Goal: Task Accomplishment & Management: Manage account settings

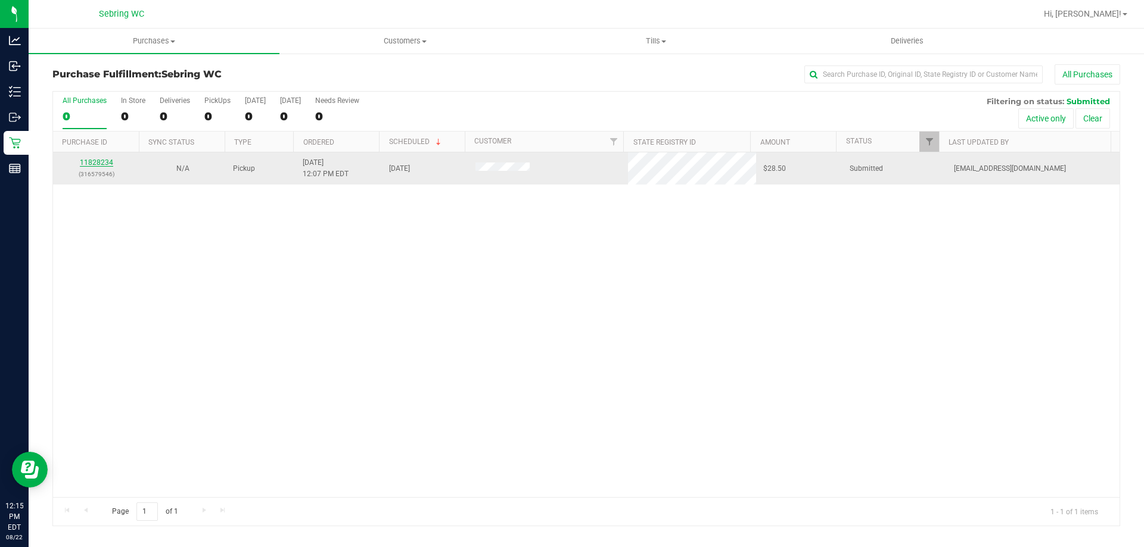
click at [104, 160] on link "11828234" at bounding box center [96, 162] width 33 height 8
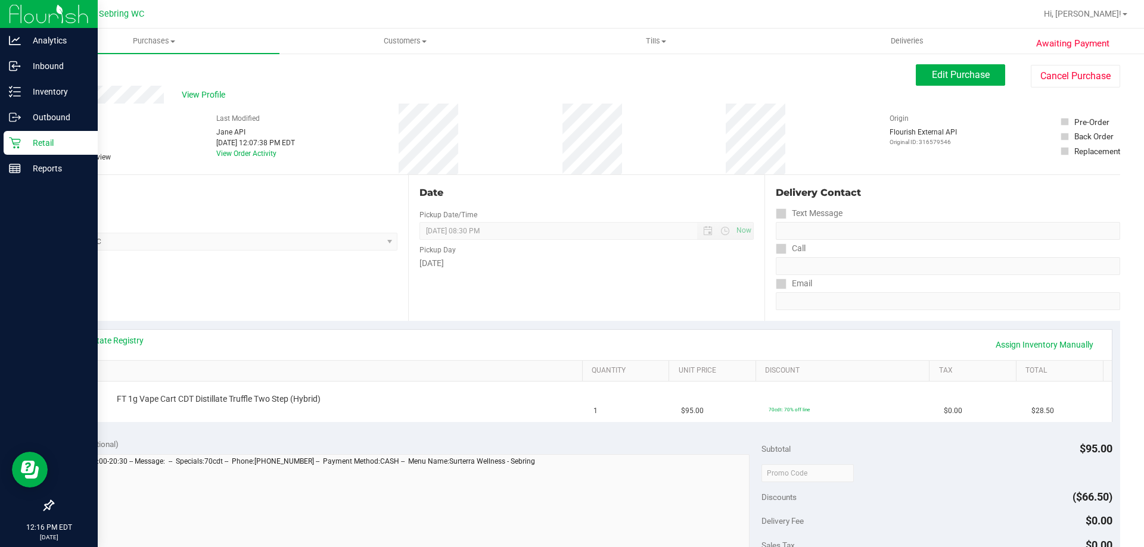
click at [60, 144] on p "Retail" at bounding box center [56, 143] width 71 height 14
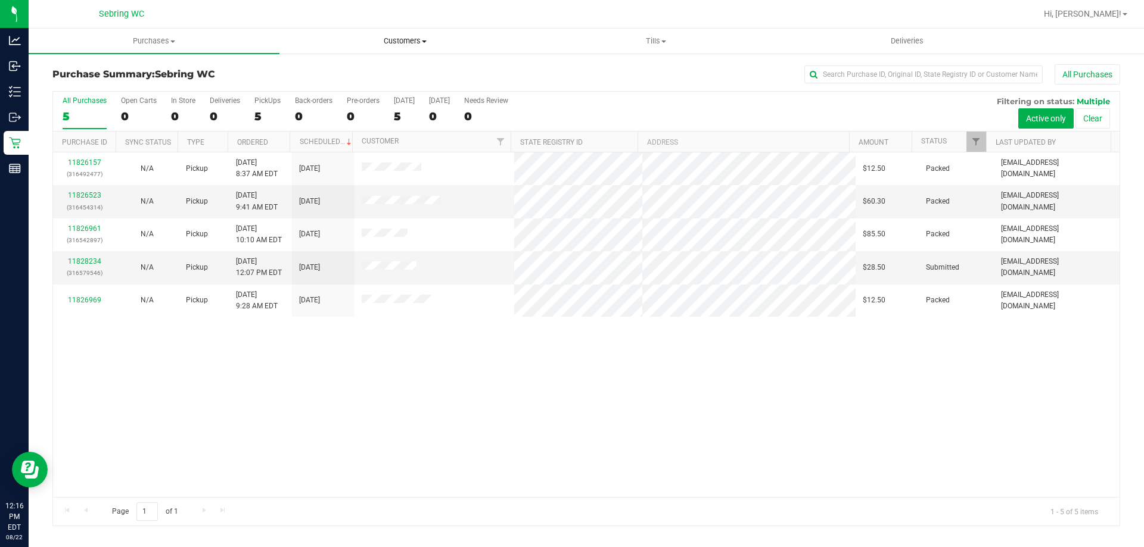
click at [412, 48] on uib-tab-heading "Customers All customers Add a new customer All physicians" at bounding box center [405, 41] width 250 height 24
click at [383, 73] on li "All customers" at bounding box center [404, 72] width 251 height 14
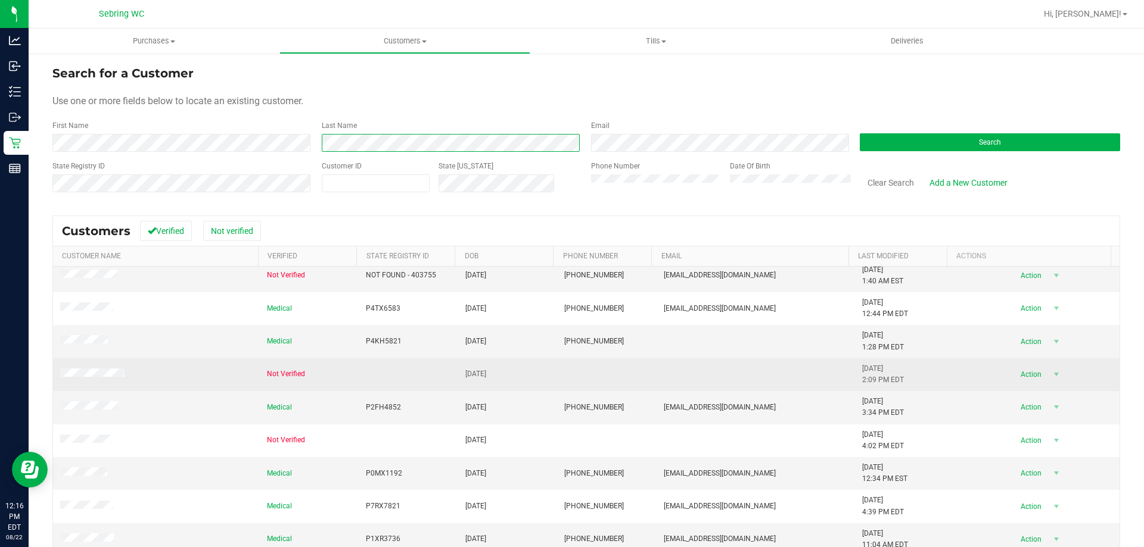
scroll to position [315, 0]
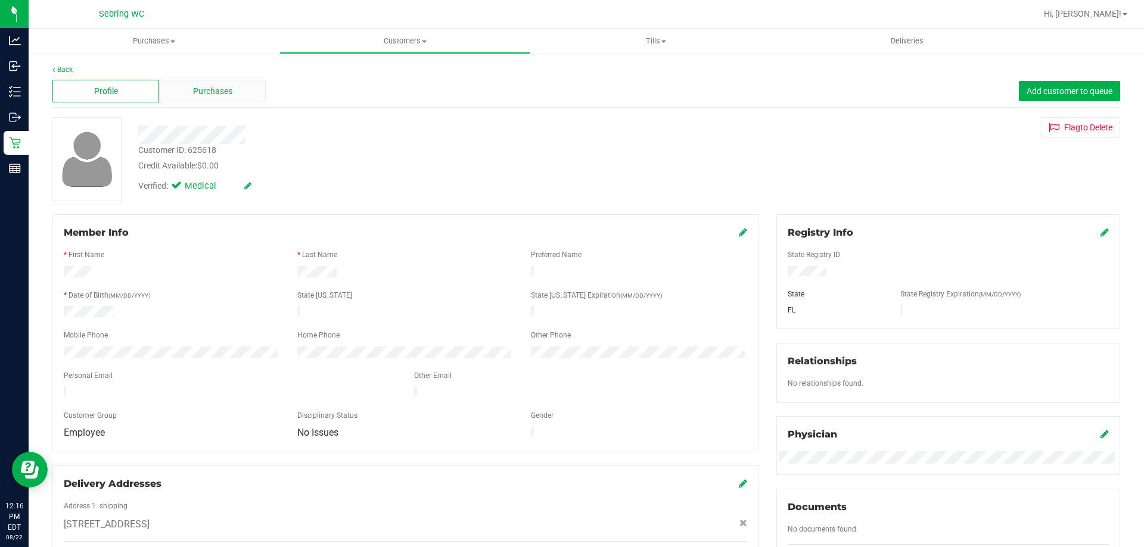
click at [210, 92] on span "Purchases" at bounding box center [212, 91] width 39 height 13
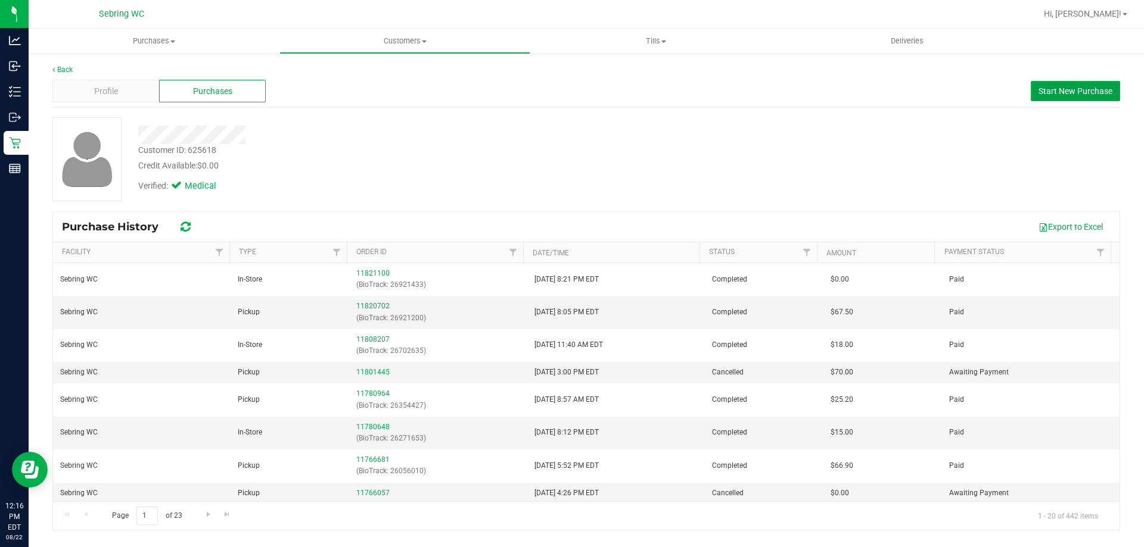
click at [1050, 89] on span "Start New Purchase" at bounding box center [1075, 91] width 74 height 10
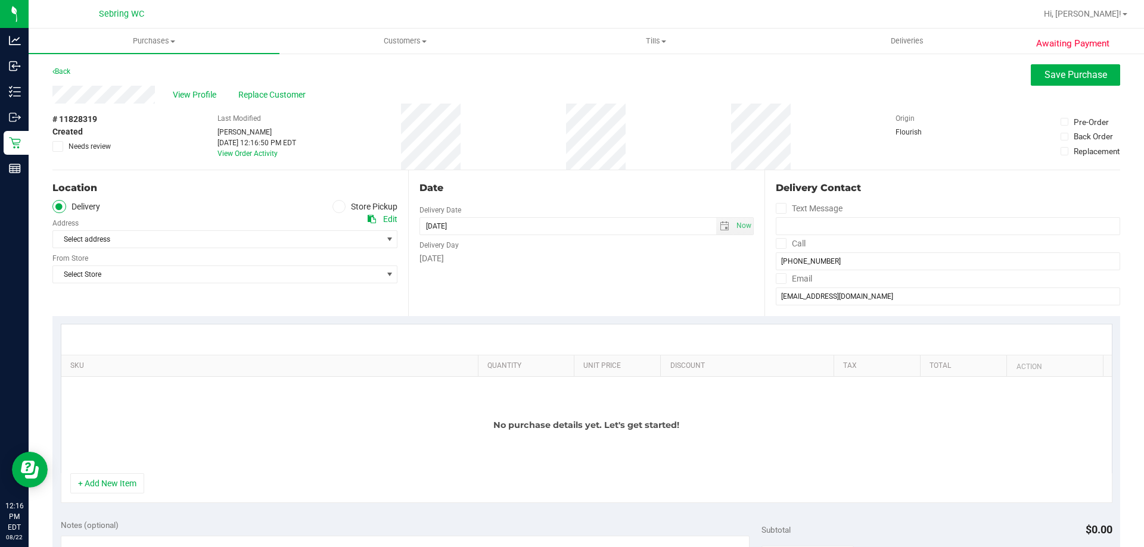
click at [338, 207] on icon at bounding box center [338, 207] width 7 height 0
click at [0, 0] on input "Store Pickup" at bounding box center [0, 0] width 0 height 0
click at [253, 243] on span "Select Store" at bounding box center [217, 239] width 329 height 17
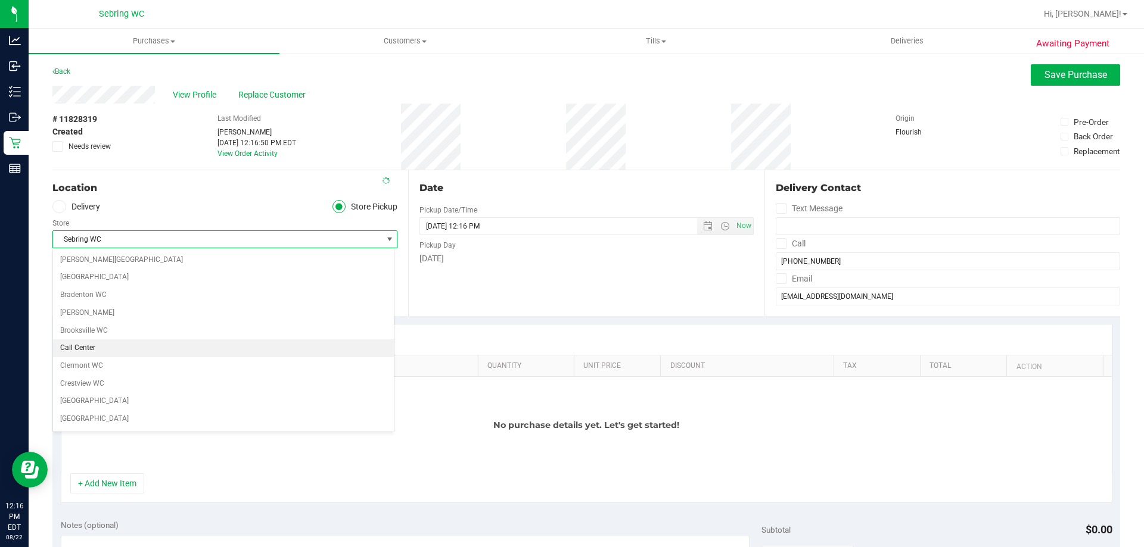
scroll to position [583, 0]
click at [113, 423] on li "Sebring WC" at bounding box center [223, 421] width 341 height 18
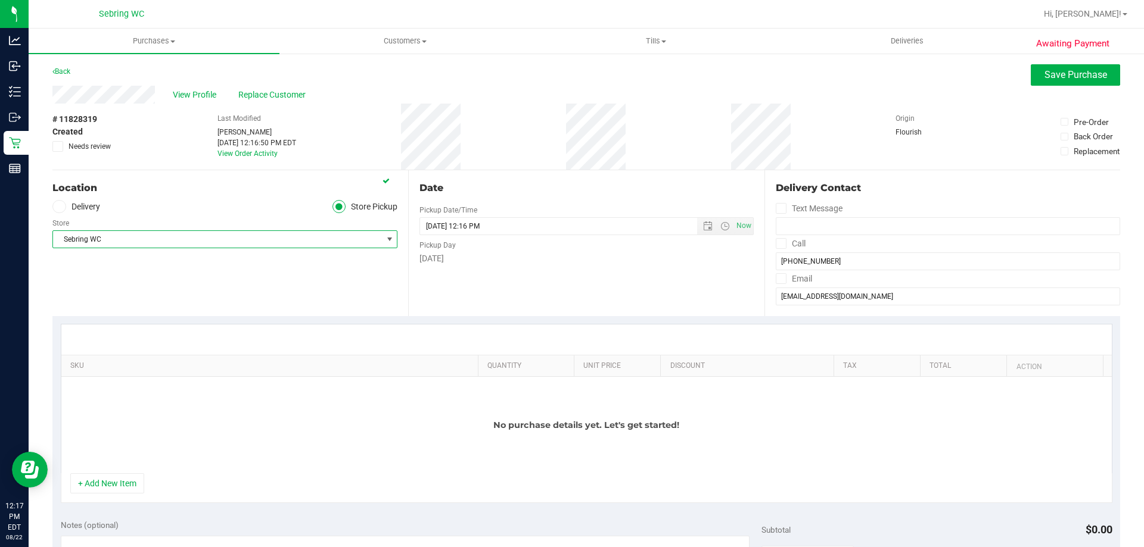
click at [498, 289] on div "Date Pickup Date/Time 08/22/2025 Now 08/22/2025 12:16 PM Now Pickup Day Friday" at bounding box center [586, 243] width 356 height 146
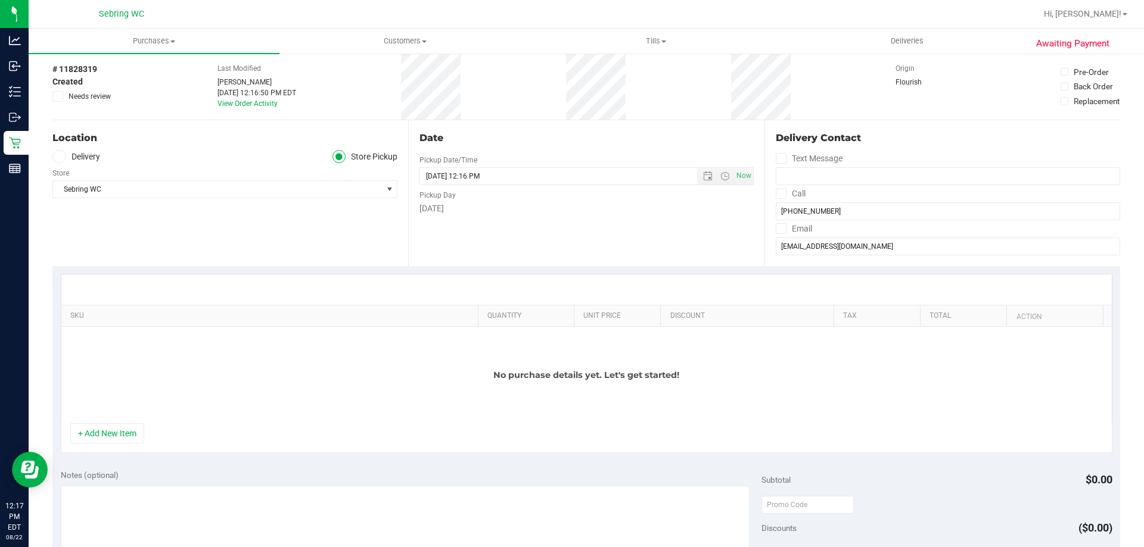
scroll to position [119, 0]
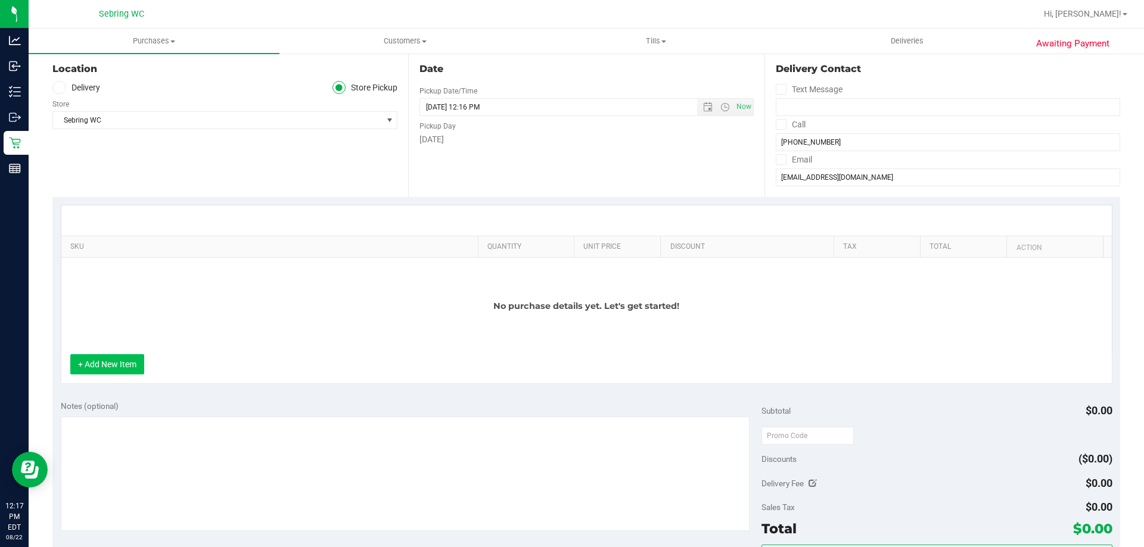
click at [113, 365] on button "+ Add New Item" at bounding box center [107, 364] width 74 height 20
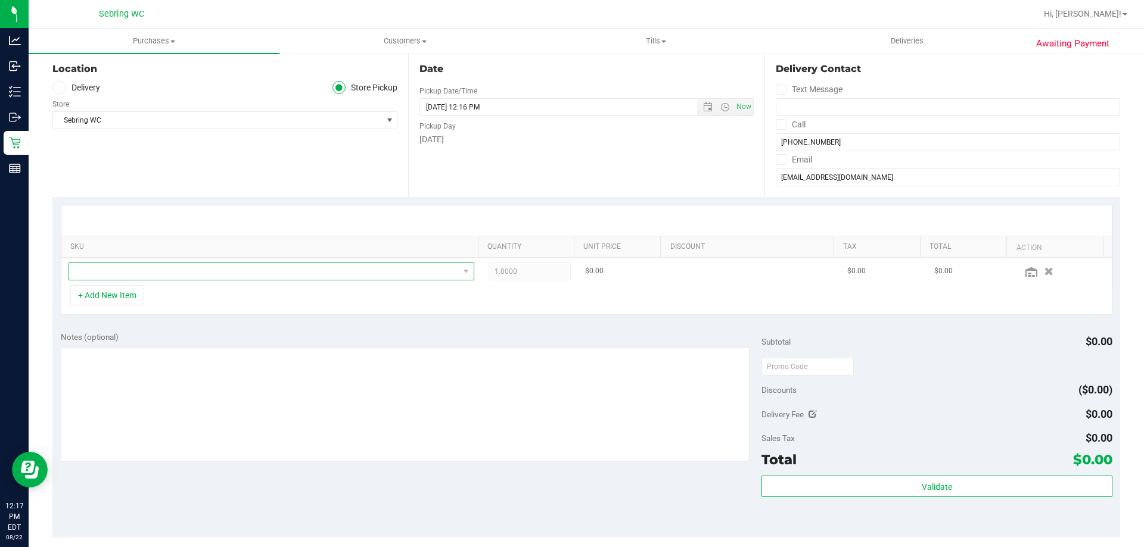
click at [174, 266] on span "NO DATA FOUND" at bounding box center [264, 271] width 390 height 17
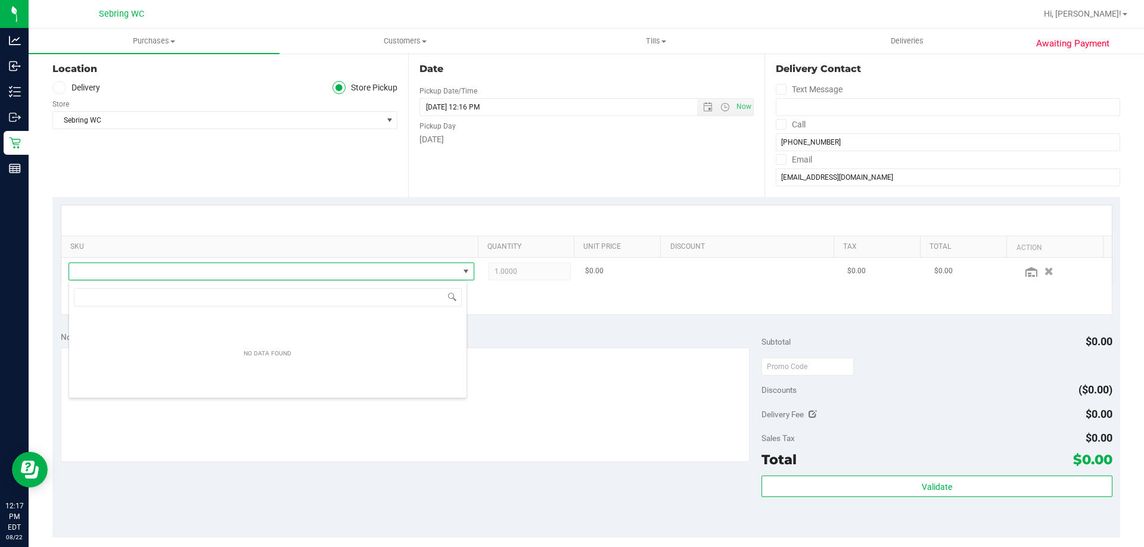
scroll to position [18, 399]
type input "W"
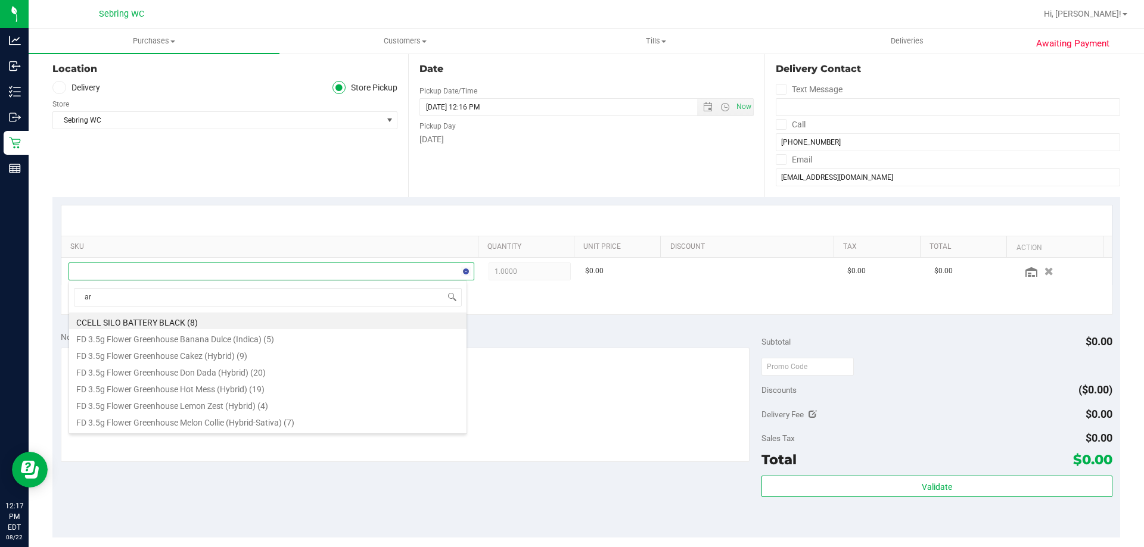
type input "arz"
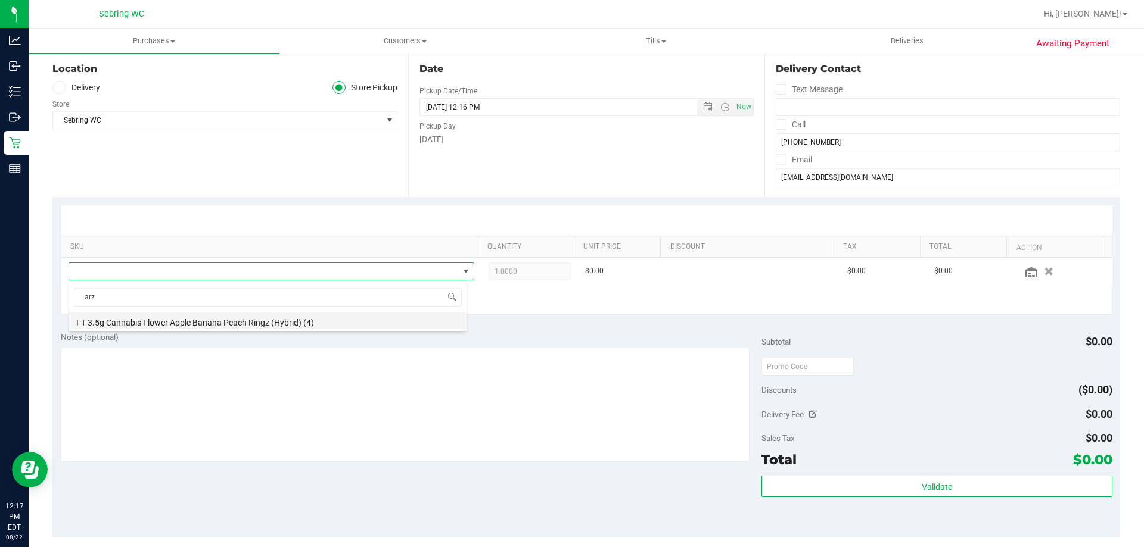
click at [179, 319] on li "FT 3.5g Cannabis Flower Apple Banana Peach Ringz (Hybrid) (4)" at bounding box center [267, 321] width 397 height 17
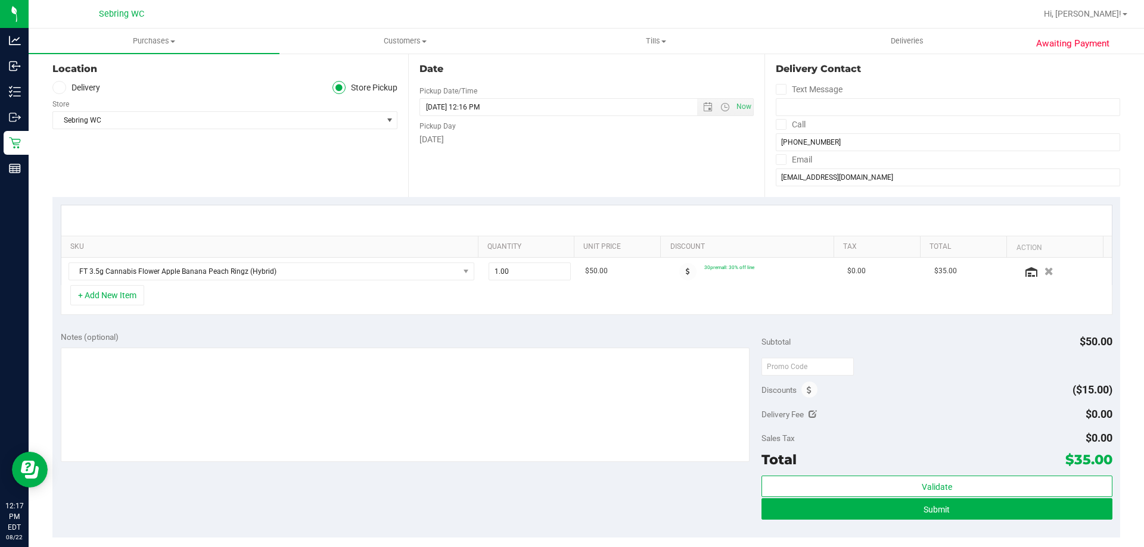
click at [976, 319] on div "SKU Quantity Unit Price Discount Tax Total Action FT 3.5g Cannabis Flower Apple…" at bounding box center [585, 260] width 1067 height 126
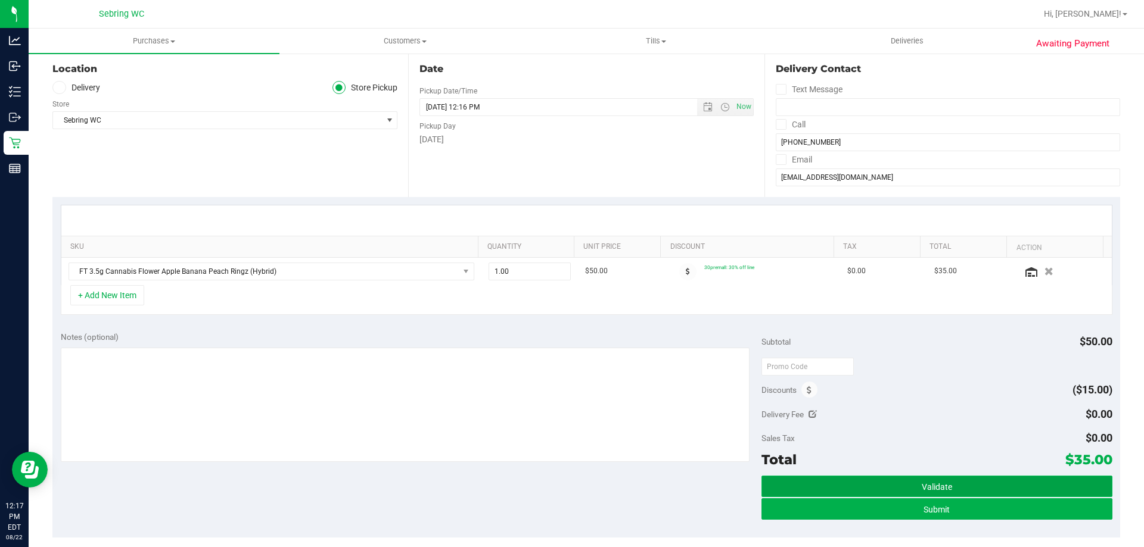
click at [883, 483] on button "Validate" at bounding box center [936, 486] width 350 height 21
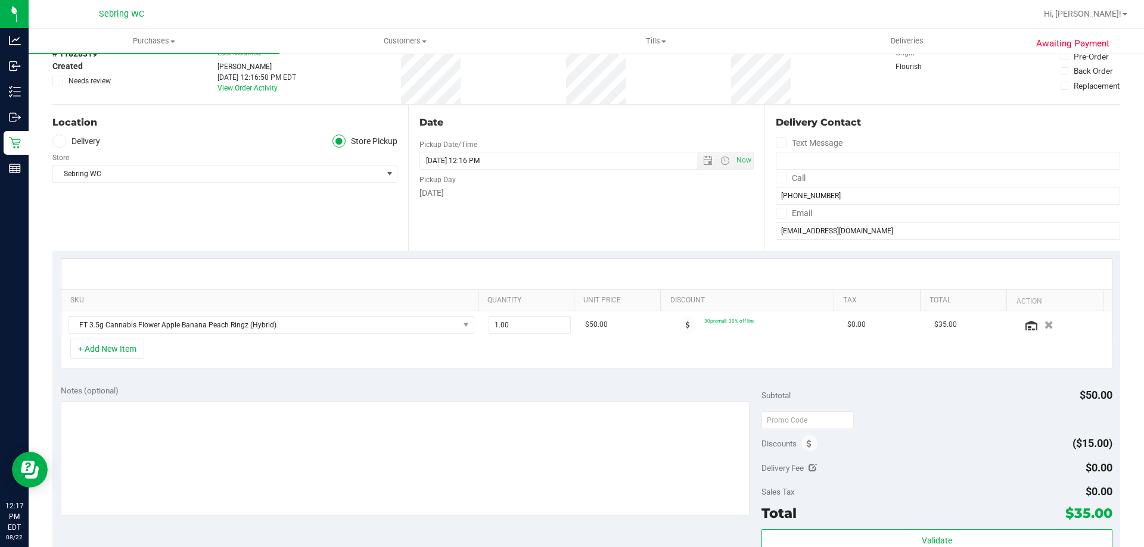
scroll to position [0, 0]
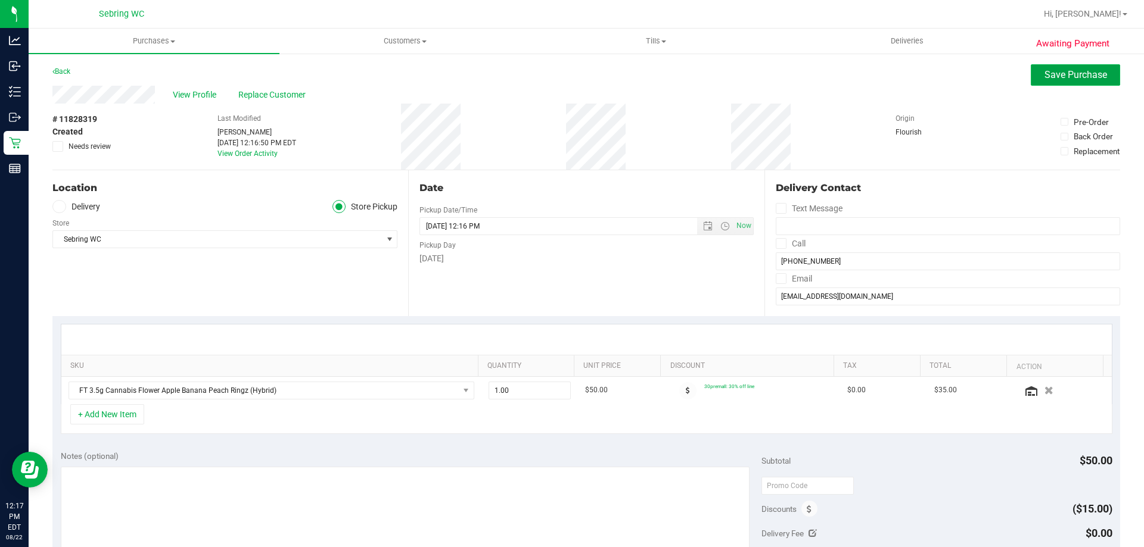
click at [1047, 80] on span "Save Purchase" at bounding box center [1075, 74] width 63 height 11
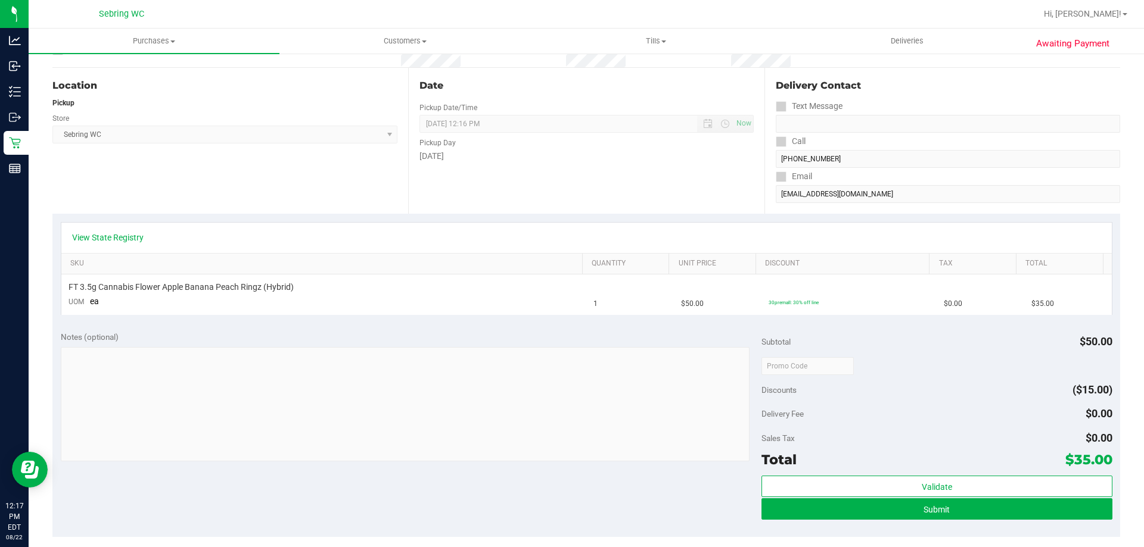
scroll to position [119, 0]
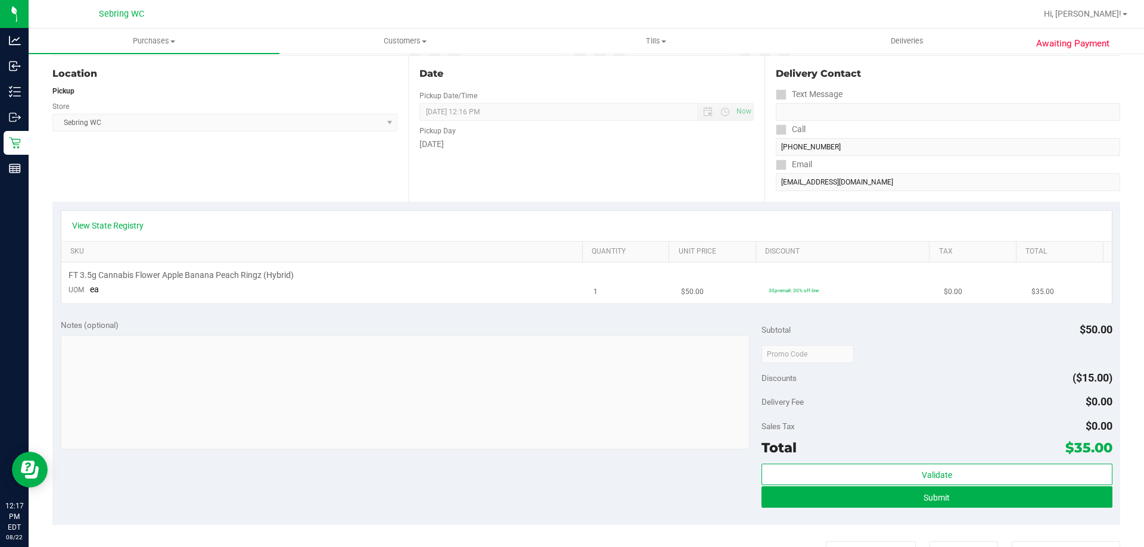
click at [335, 284] on td "FT 3.5g Cannabis Flower Apple Banana Peach Ringz (Hybrid) UOM ea" at bounding box center [323, 283] width 525 height 40
click at [309, 295] on td "FT 3.5g Cannabis Flower Apple Banana Peach Ringz (Hybrid) UOM ea" at bounding box center [323, 283] width 525 height 40
click at [938, 500] on span "Submit" at bounding box center [936, 498] width 26 height 10
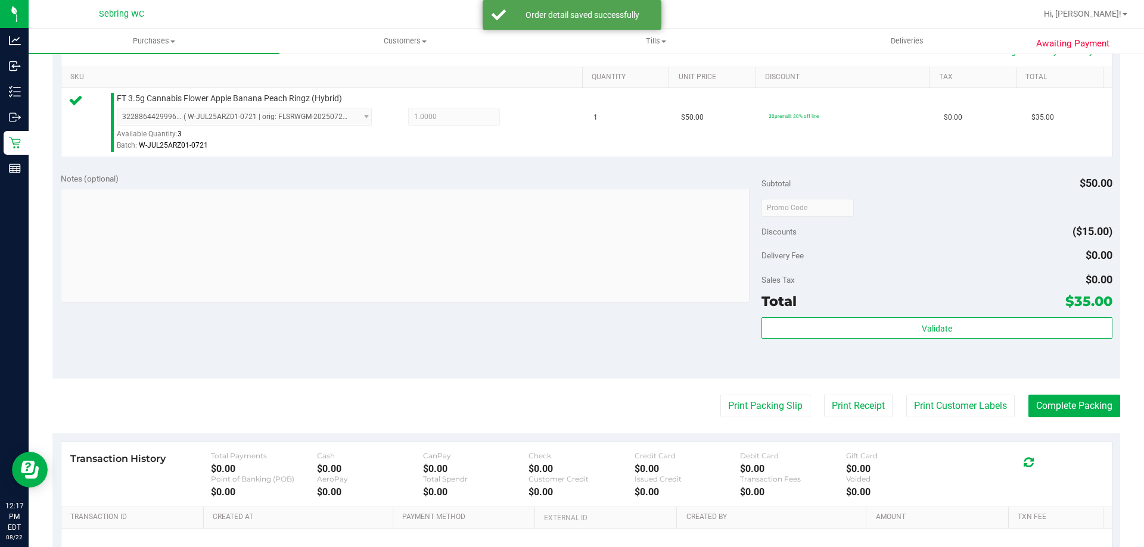
scroll to position [357, 0]
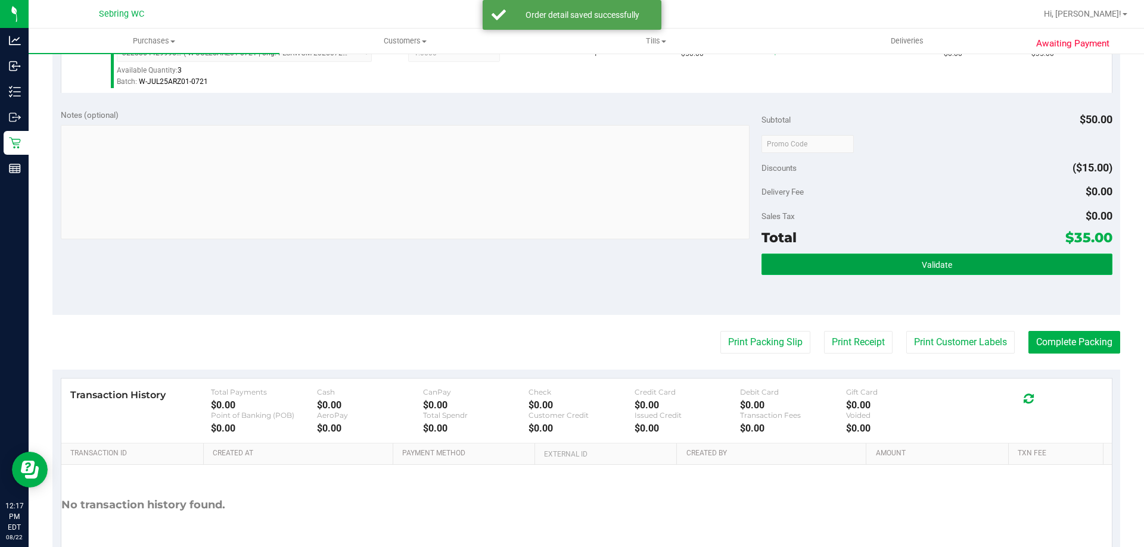
click at [948, 267] on button "Validate" at bounding box center [936, 264] width 350 height 21
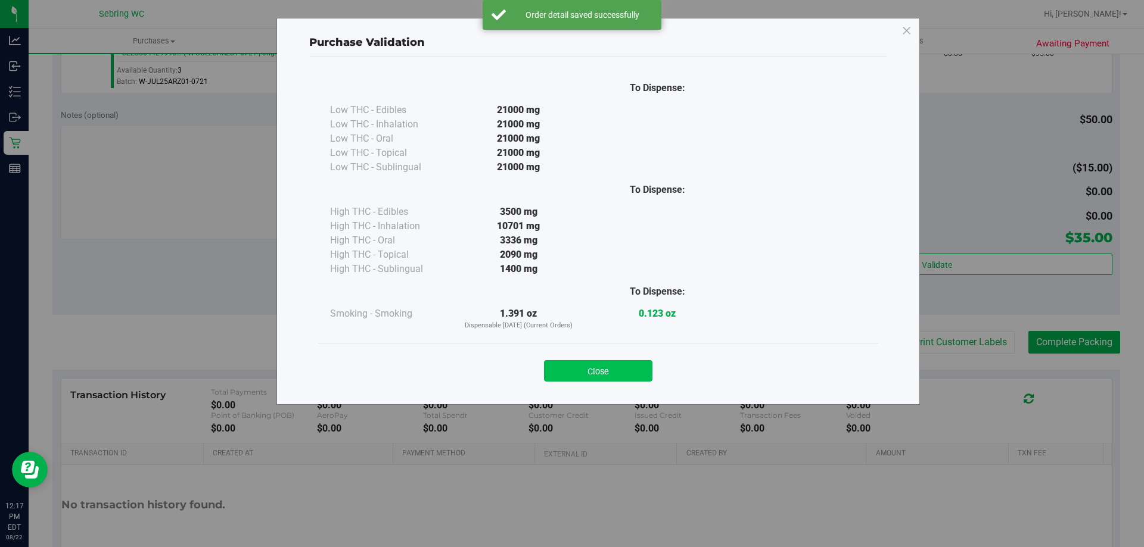
click at [603, 367] on button "Close" at bounding box center [598, 370] width 108 height 21
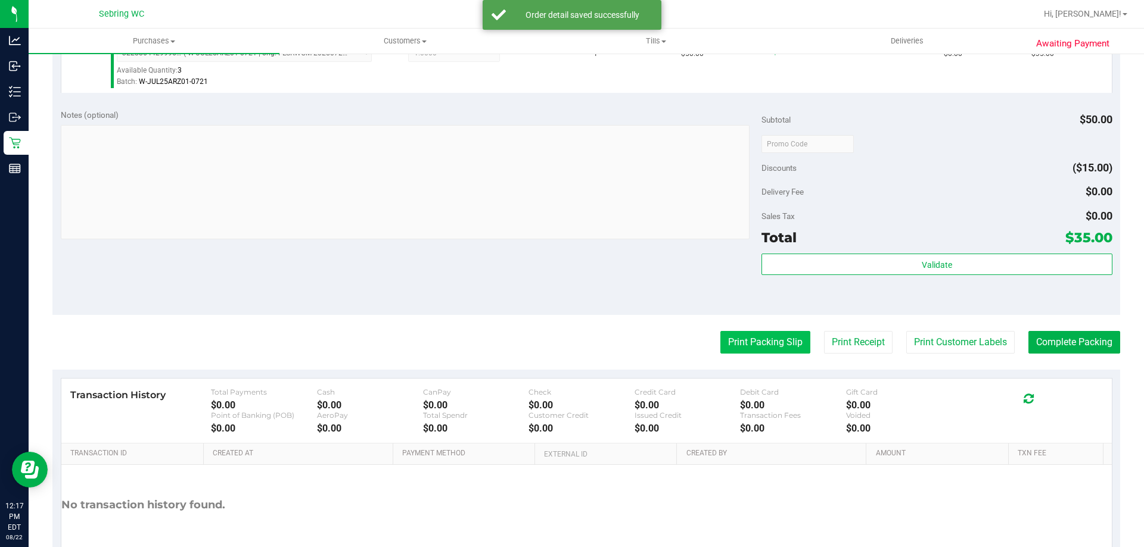
click at [757, 344] on button "Print Packing Slip" at bounding box center [765, 342] width 90 height 23
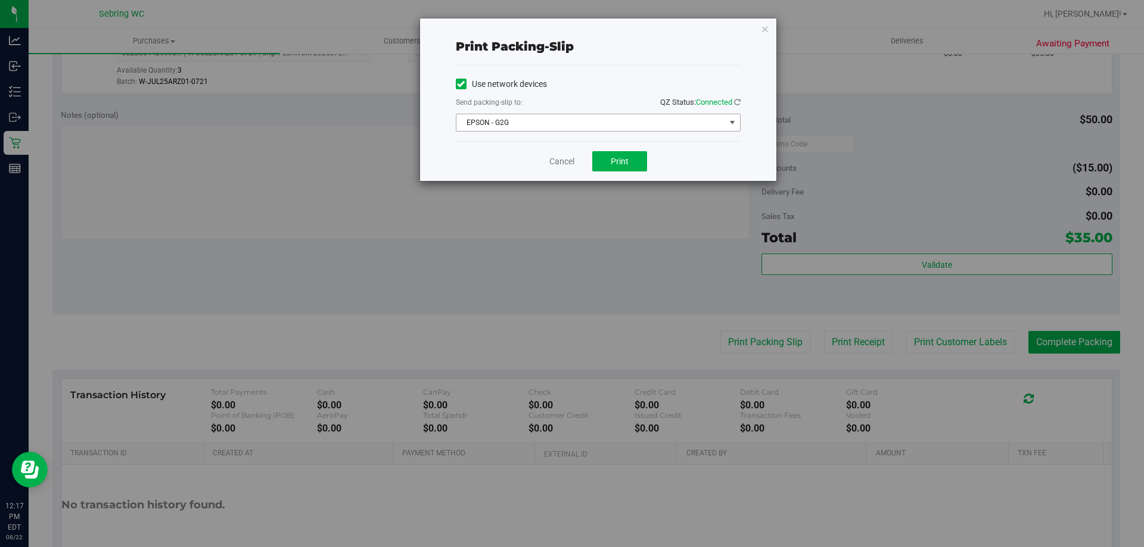
click at [606, 122] on span "EPSON - G2G" at bounding box center [590, 122] width 269 height 17
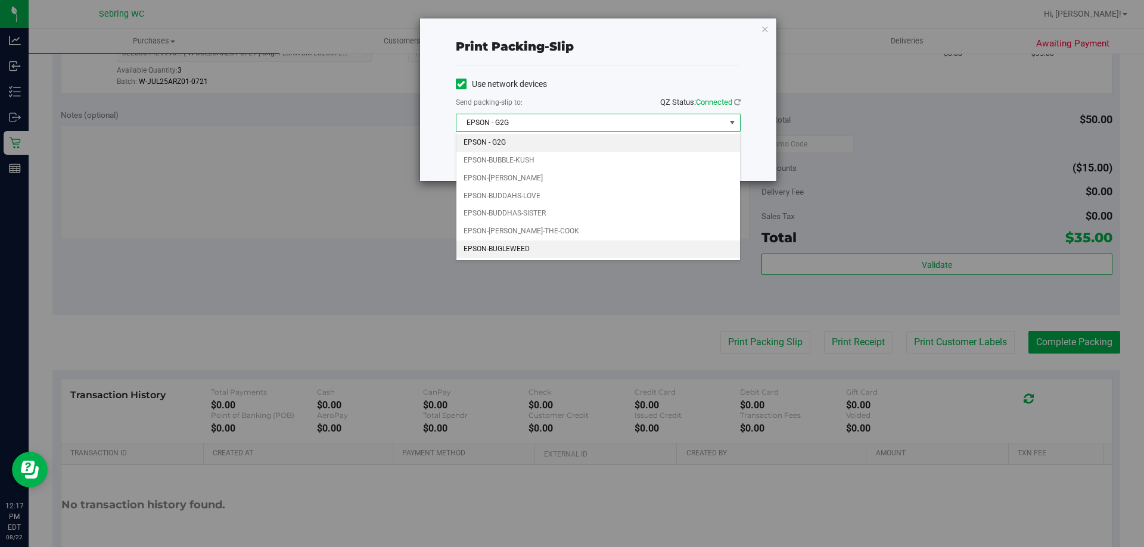
click at [574, 253] on li "EPSON-BUGLEWEED" at bounding box center [598, 250] width 284 height 18
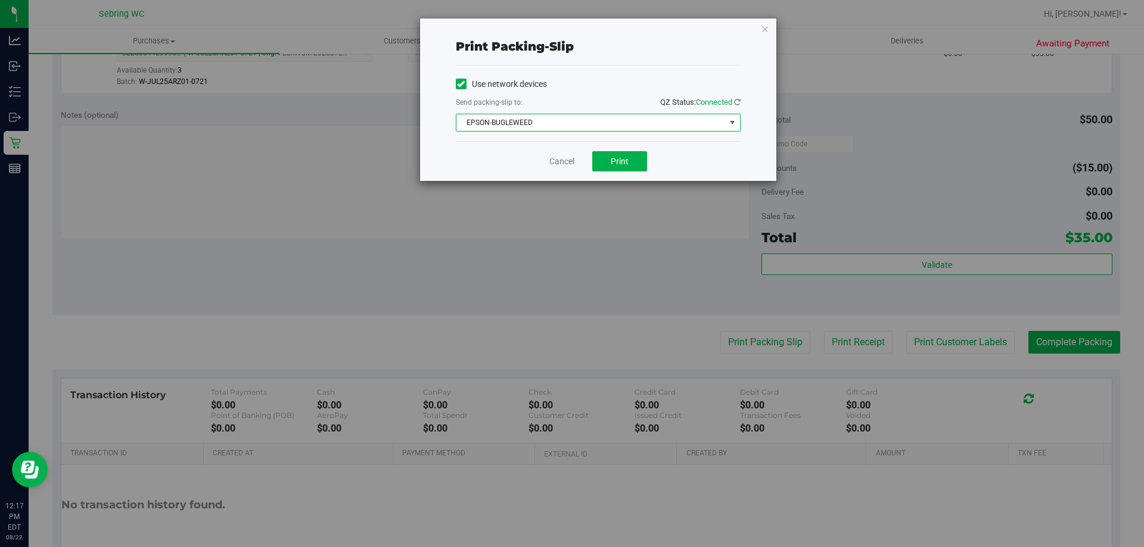
click at [600, 122] on span "EPSON-BUGLEWEED" at bounding box center [590, 122] width 269 height 17
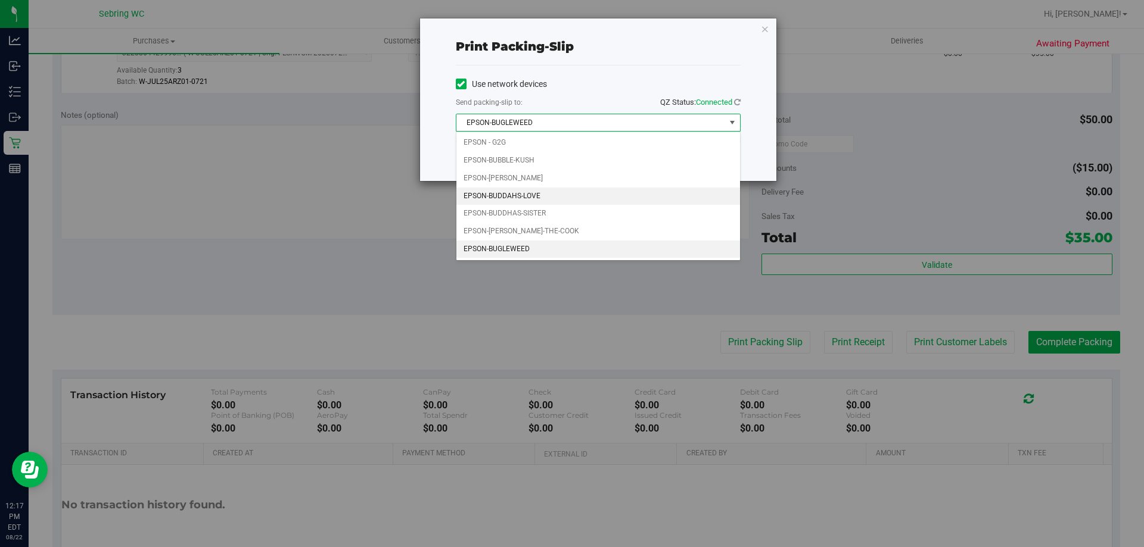
click at [553, 190] on li "EPSON-BUDDAHS-LOVE" at bounding box center [598, 197] width 284 height 18
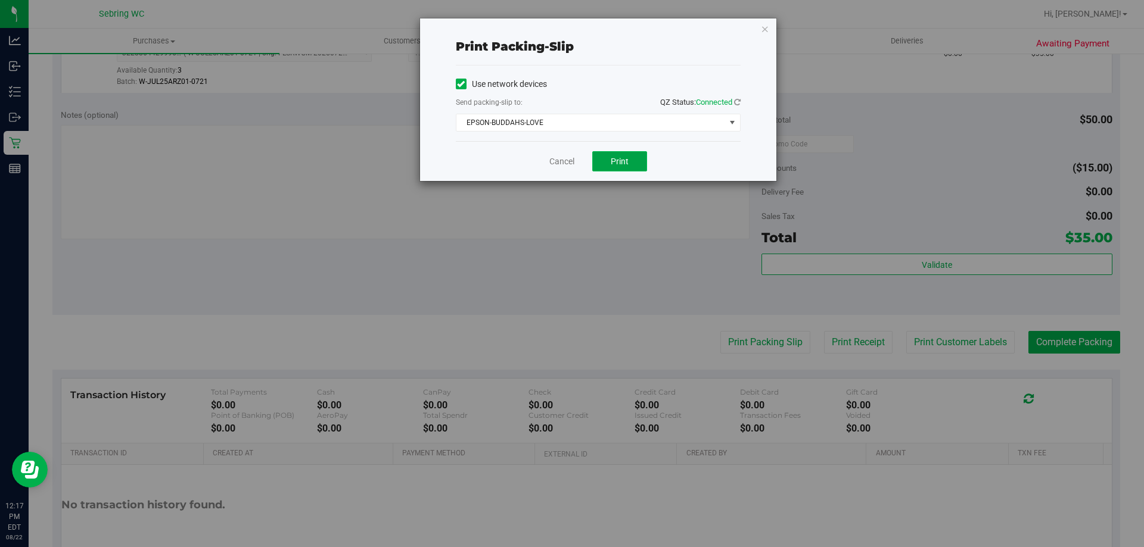
click at [626, 155] on button "Print" at bounding box center [619, 161] width 55 height 20
click at [552, 161] on link "Cancel" at bounding box center [561, 161] width 25 height 13
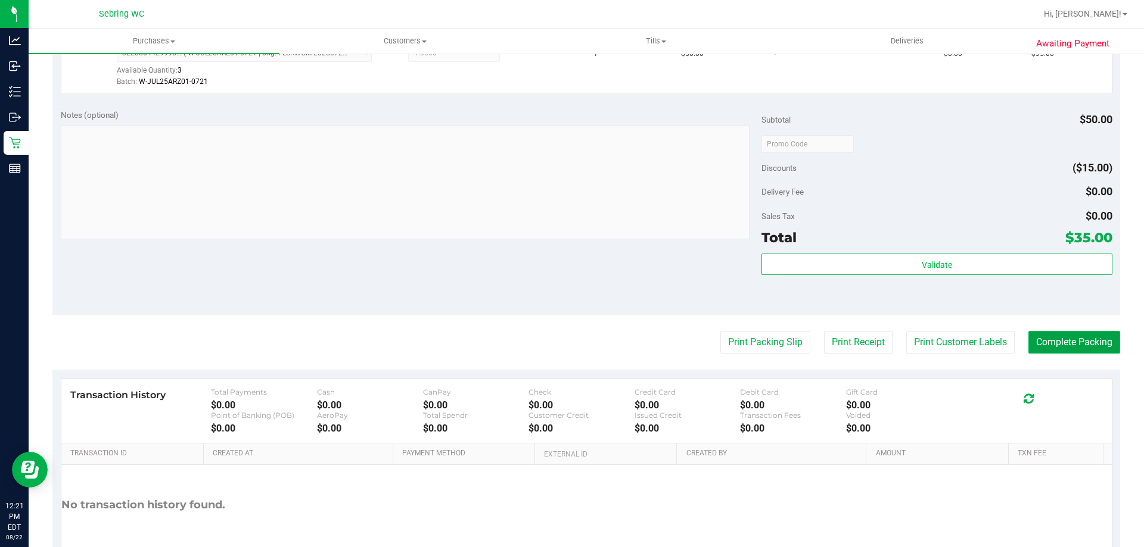
click at [1088, 351] on button "Complete Packing" at bounding box center [1074, 342] width 92 height 23
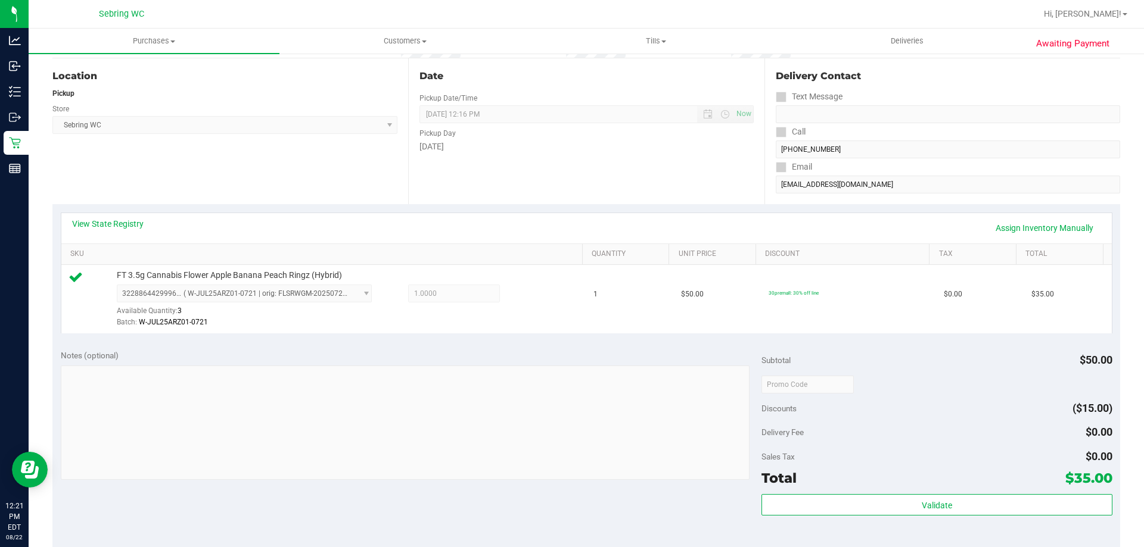
scroll to position [0, 0]
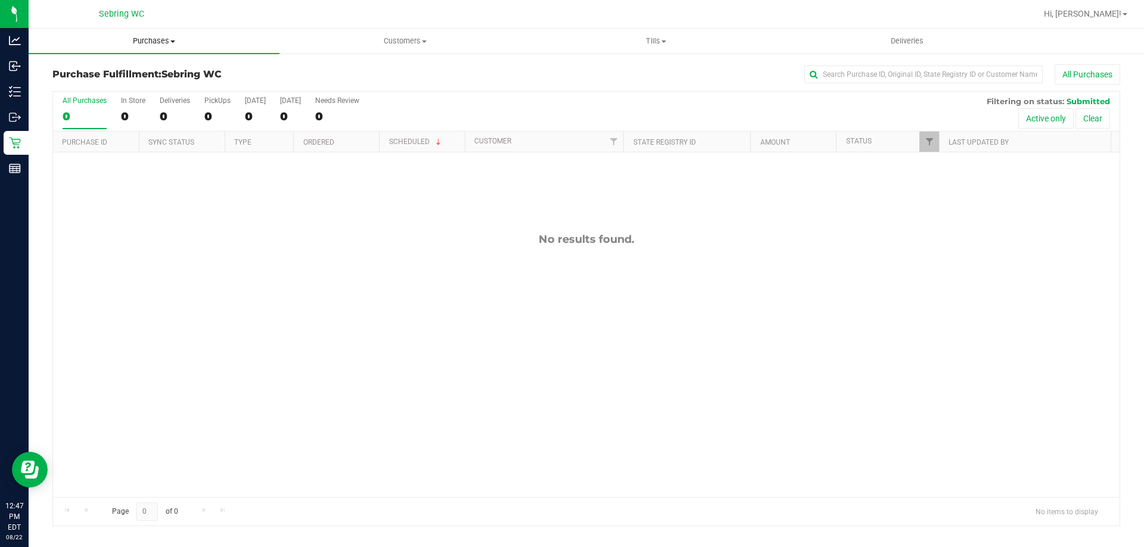
click at [152, 42] on span "Purchases" at bounding box center [154, 41] width 251 height 11
click at [129, 87] on li "Fulfillment" at bounding box center [154, 86] width 251 height 14
click at [148, 35] on uib-tab-heading "Purchases Summary of purchases Fulfillment All purchases" at bounding box center [154, 41] width 251 height 25
click at [117, 68] on span "Summary of purchases" at bounding box center [90, 72] width 122 height 10
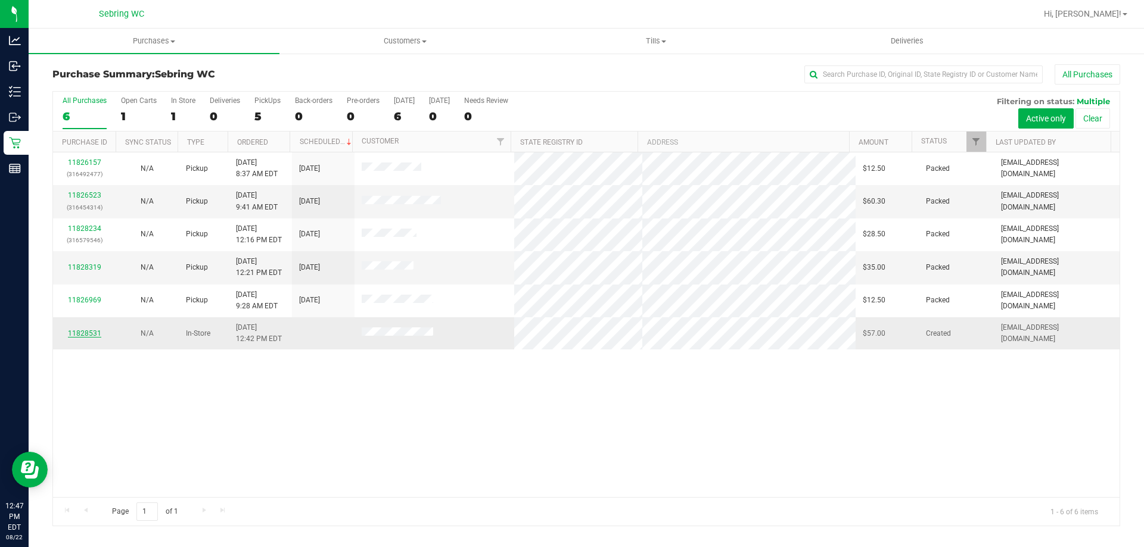
click at [86, 336] on link "11828531" at bounding box center [84, 333] width 33 height 8
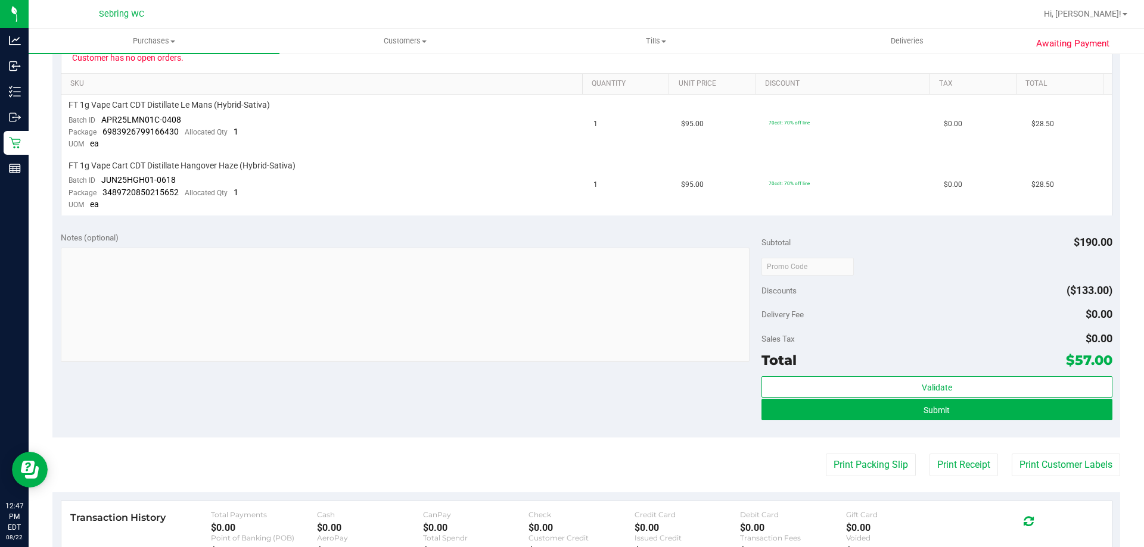
scroll to position [319, 0]
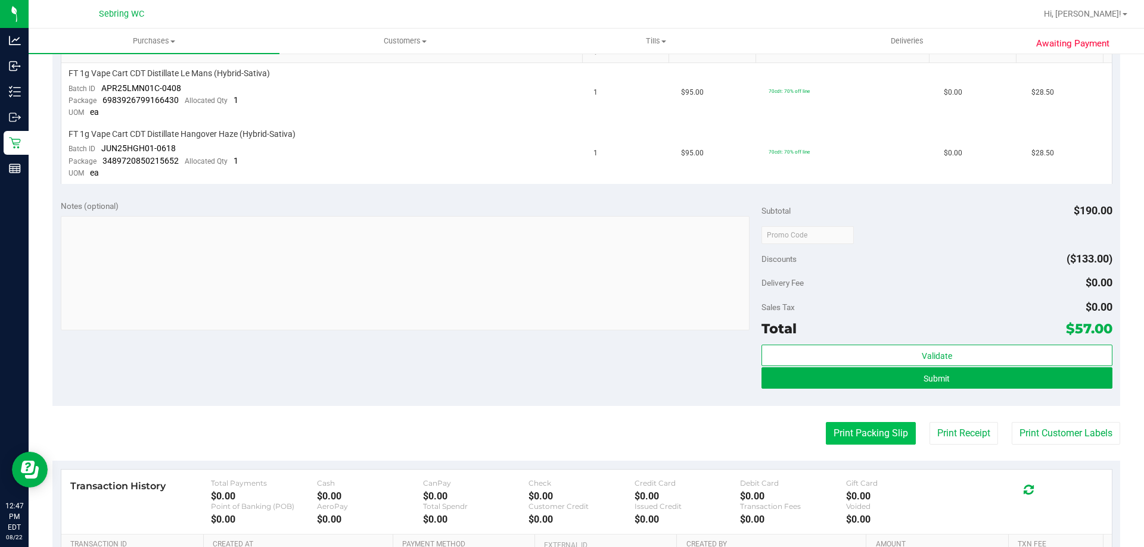
click at [826, 434] on button "Print Packing Slip" at bounding box center [871, 433] width 90 height 23
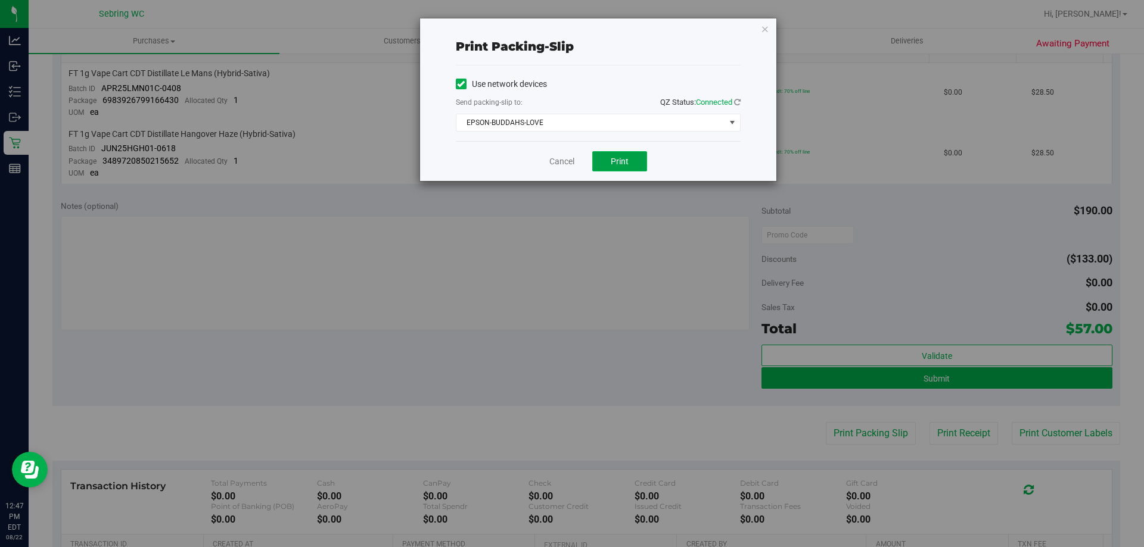
click at [615, 161] on span "Print" at bounding box center [620, 162] width 18 height 10
click at [768, 29] on icon "button" at bounding box center [765, 28] width 8 height 14
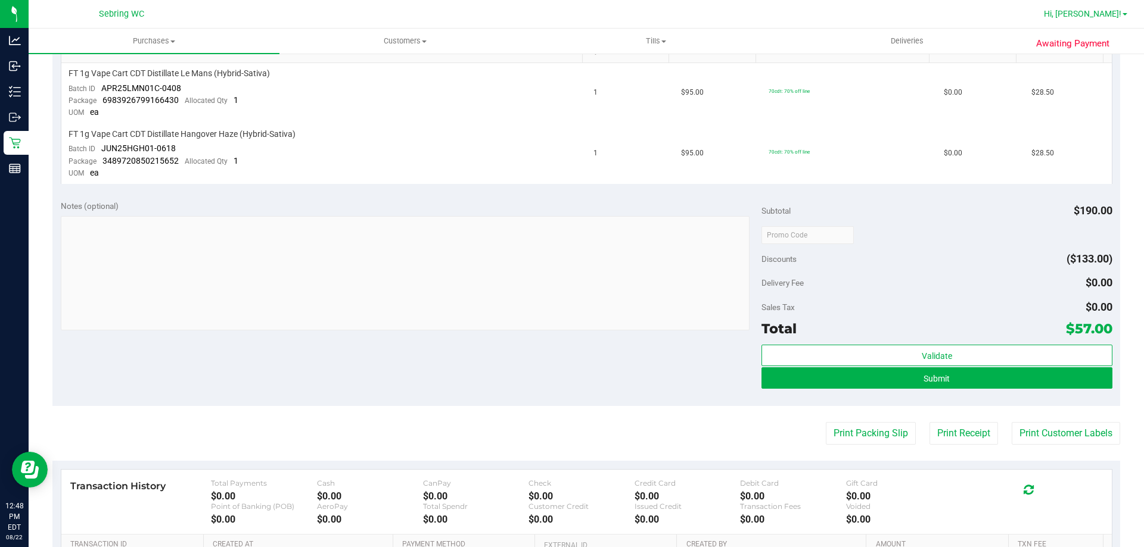
click at [1108, 11] on span "Hi, [PERSON_NAME]!" at bounding box center [1082, 14] width 77 height 10
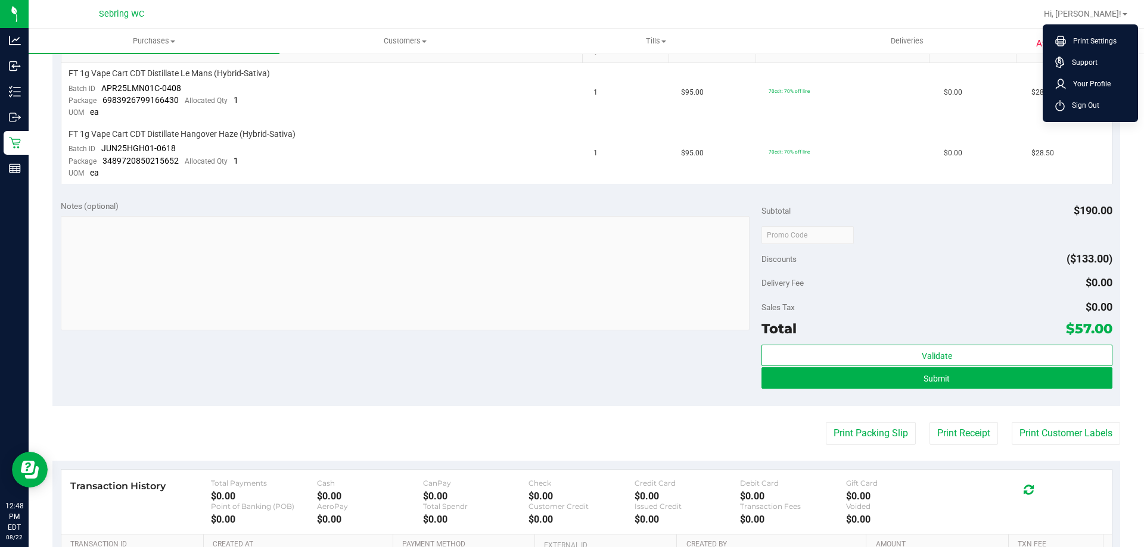
scroll to position [0, 0]
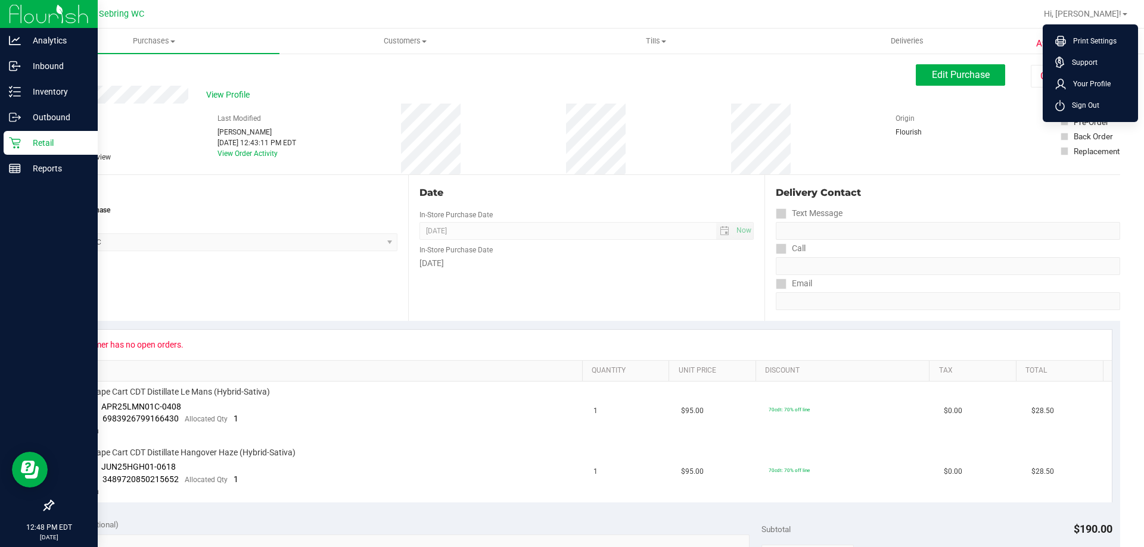
click at [30, 142] on p "Retail" at bounding box center [56, 143] width 71 height 14
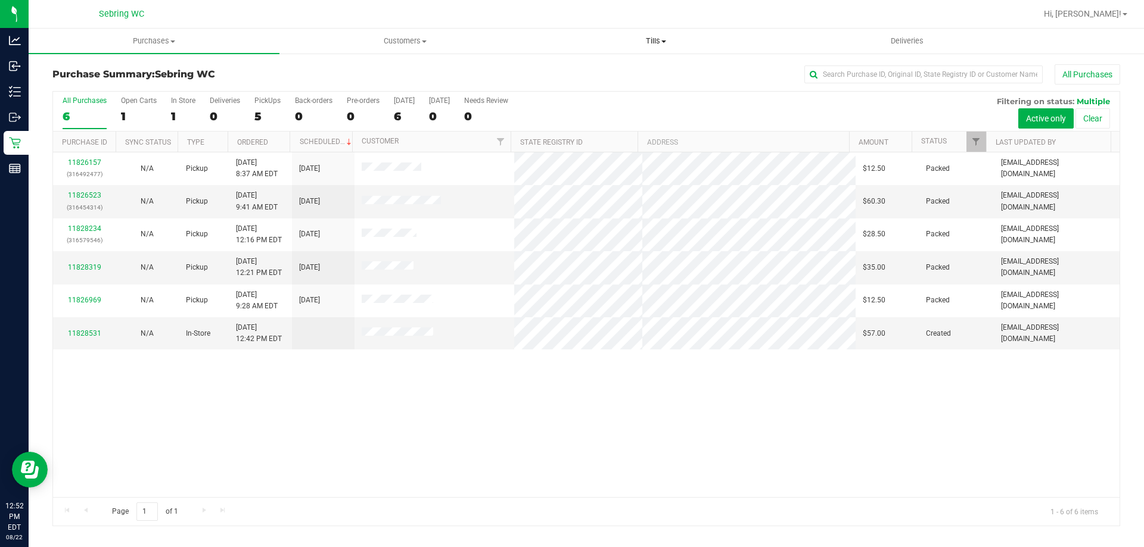
click at [672, 47] on uib-tab-heading "Tills Manage tills Reconcile e-payments" at bounding box center [656, 41] width 250 height 24
click at [644, 70] on li "Manage tills" at bounding box center [655, 72] width 251 height 14
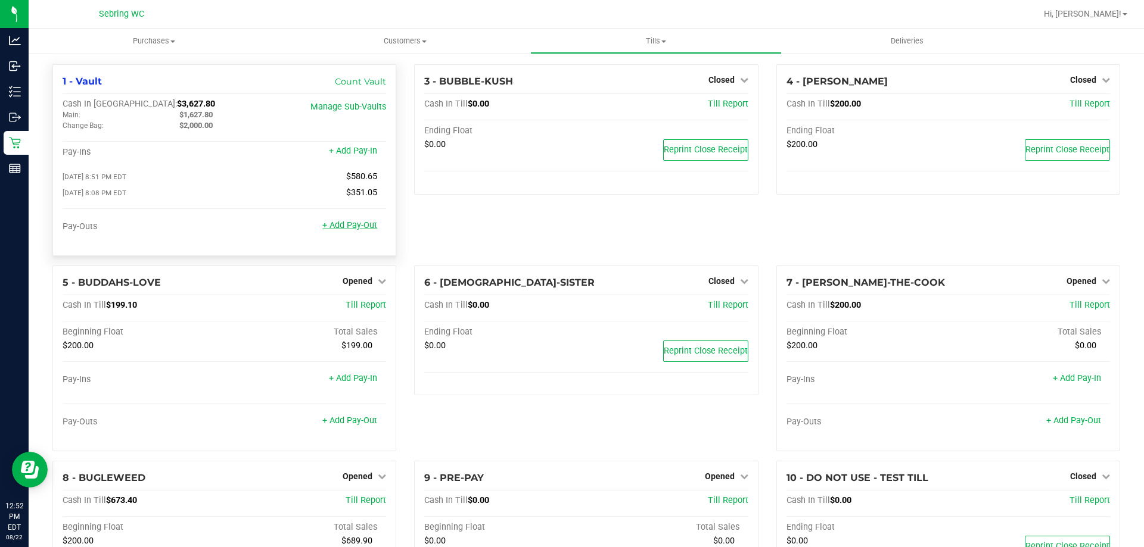
click at [344, 229] on link "+ Add Pay-Out" at bounding box center [349, 225] width 55 height 10
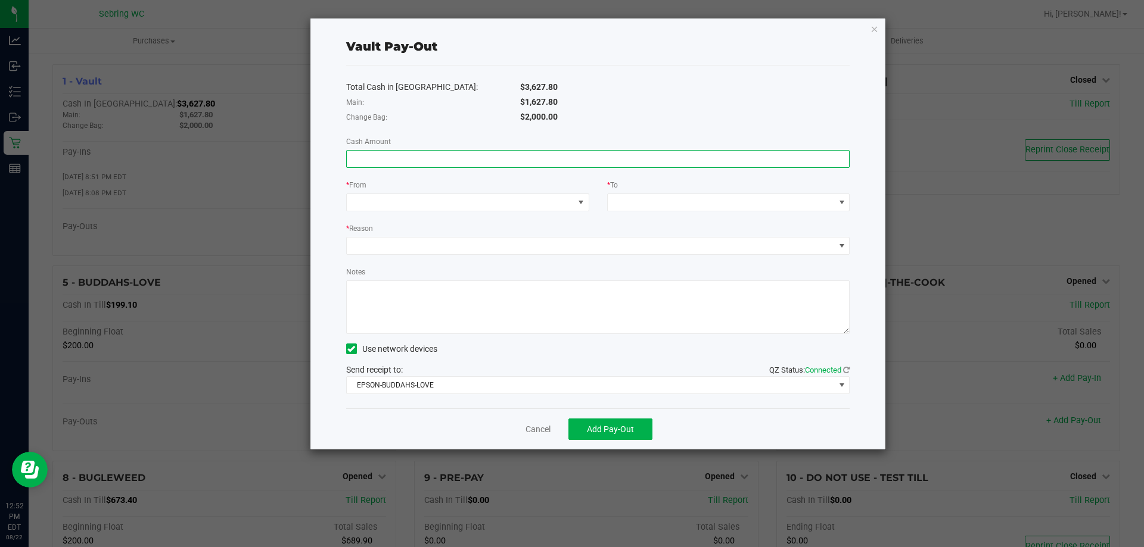
click at [394, 160] on input at bounding box center [598, 159] width 503 height 17
type input "$1,627.80"
click at [438, 199] on span at bounding box center [460, 202] width 227 height 17
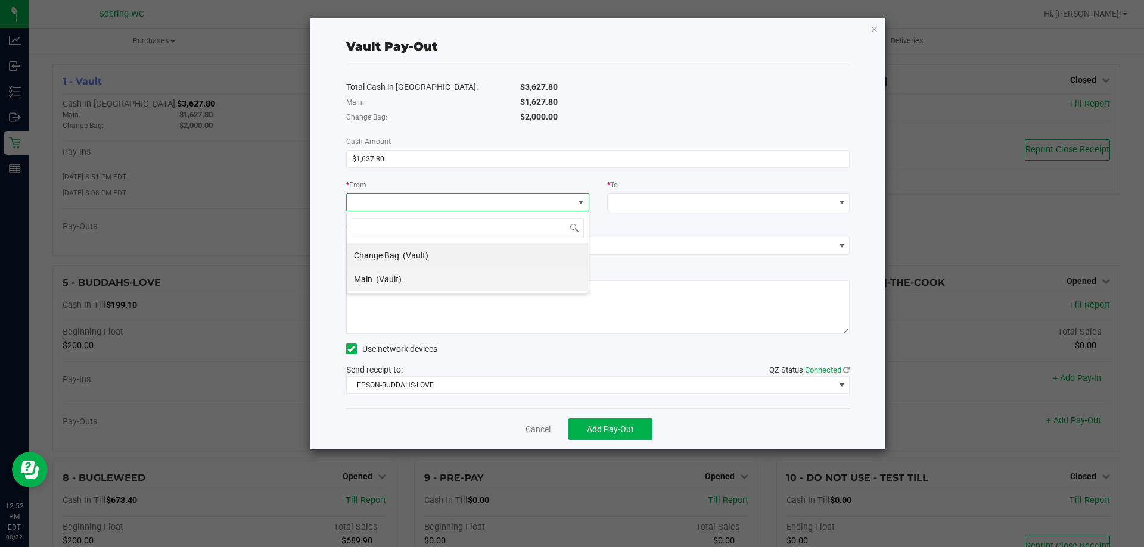
click at [428, 283] on li "Main (Vault)" at bounding box center [468, 279] width 242 height 24
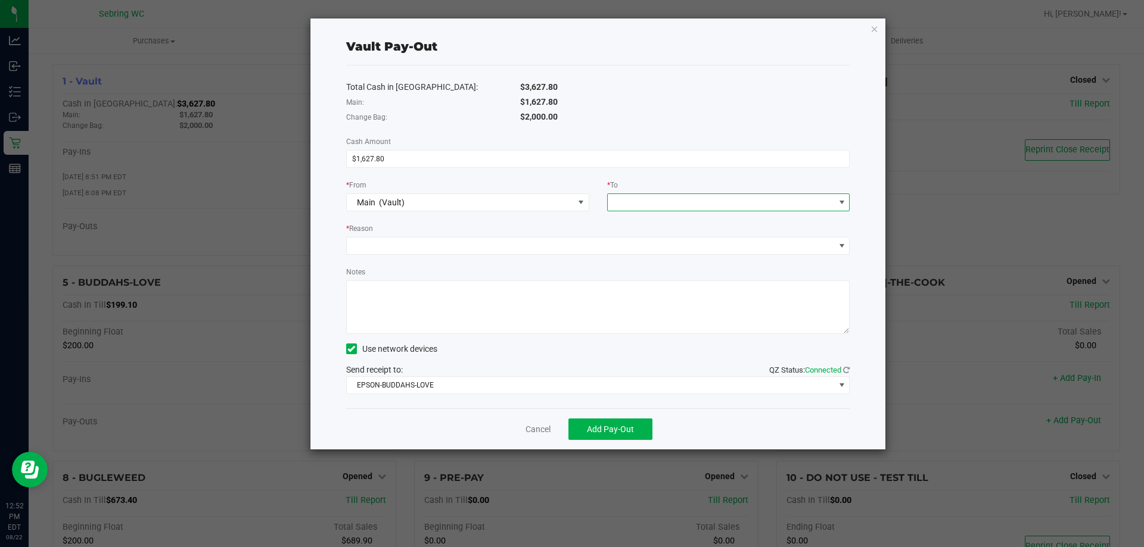
click at [734, 208] on span at bounding box center [721, 202] width 227 height 17
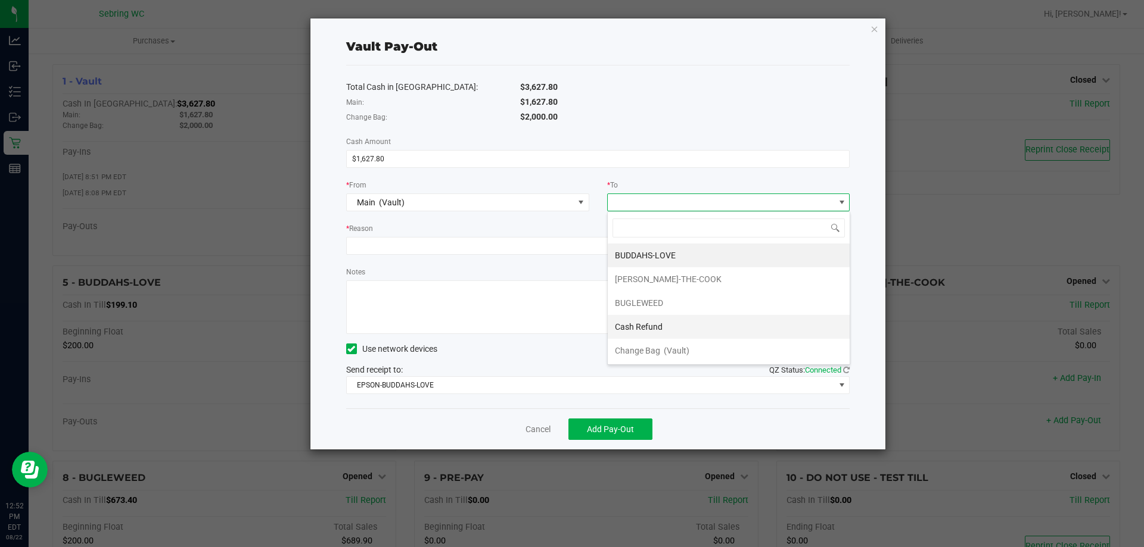
scroll to position [48, 0]
click at [650, 330] on span "Empyreal Transfer" at bounding box center [648, 327] width 67 height 10
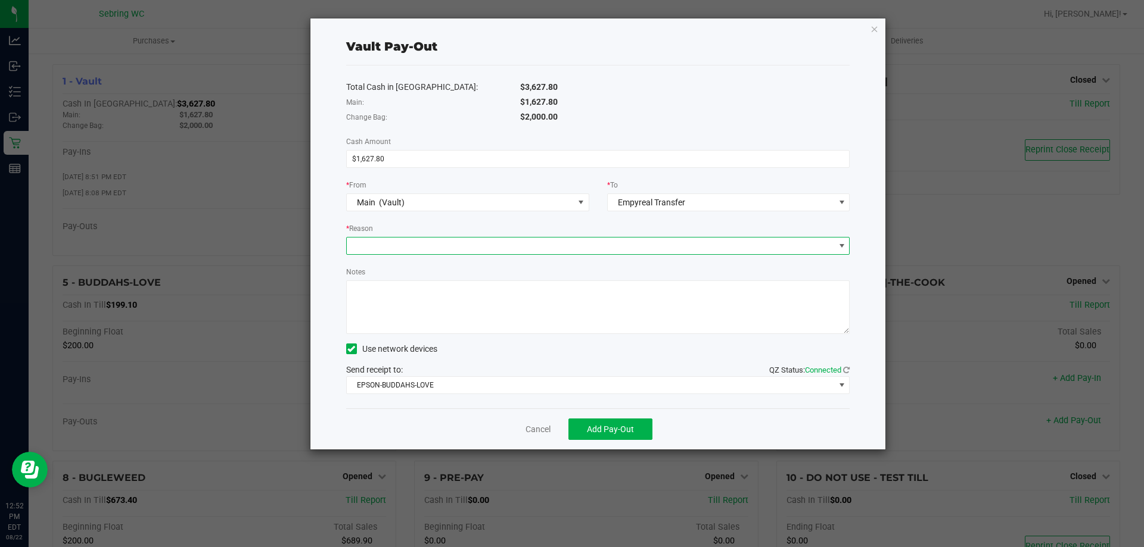
click at [534, 242] on span at bounding box center [591, 246] width 488 height 17
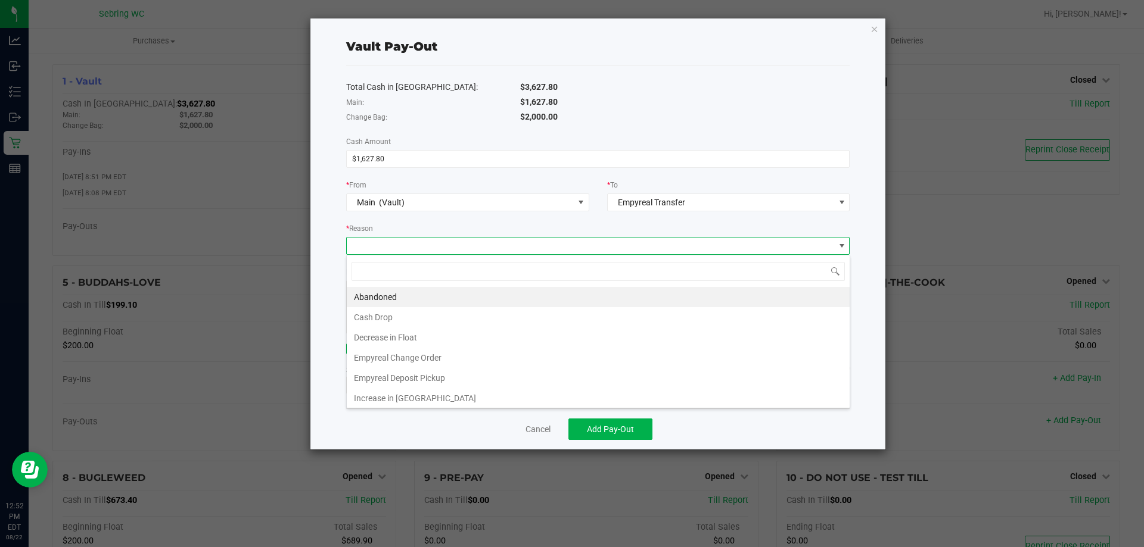
scroll to position [18, 503]
click at [432, 381] on li "Empyreal Deposit Pickup" at bounding box center [598, 378] width 503 height 20
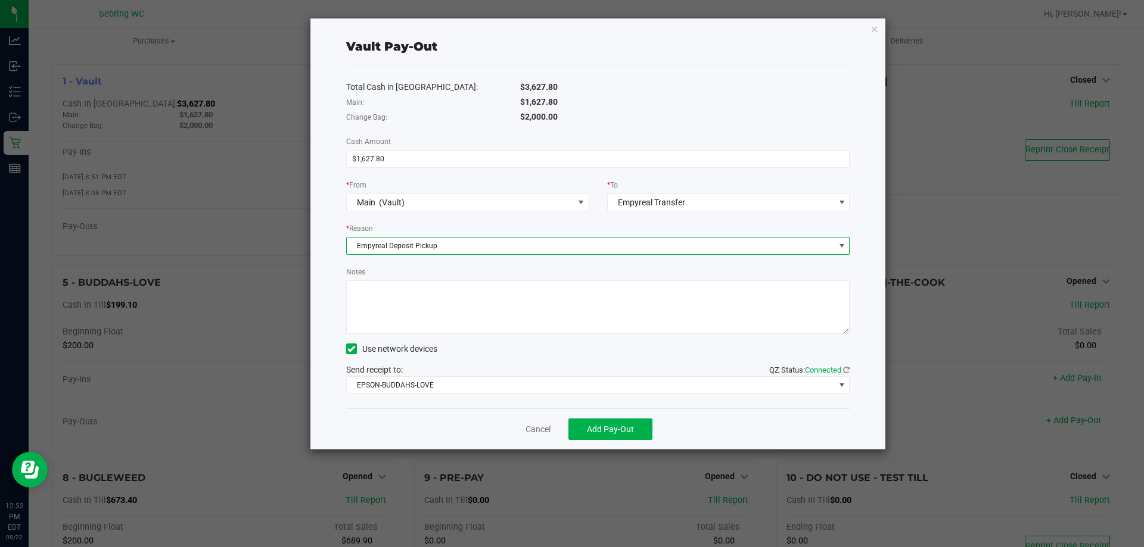
click at [329, 306] on div "Vault Pay-Out Total Cash in Vault: $3,627.80 Main: $1,627.80 Change Bag: $2,000…" at bounding box center [597, 233] width 575 height 431
click at [425, 299] on textarea "Notes" at bounding box center [598, 308] width 504 height 54
click at [518, 301] on textarea "Notes" at bounding box center [598, 308] width 504 height 54
type textarea "08/20-08/21 -JM"
click at [633, 427] on span "Add Pay-Out" at bounding box center [610, 430] width 47 height 10
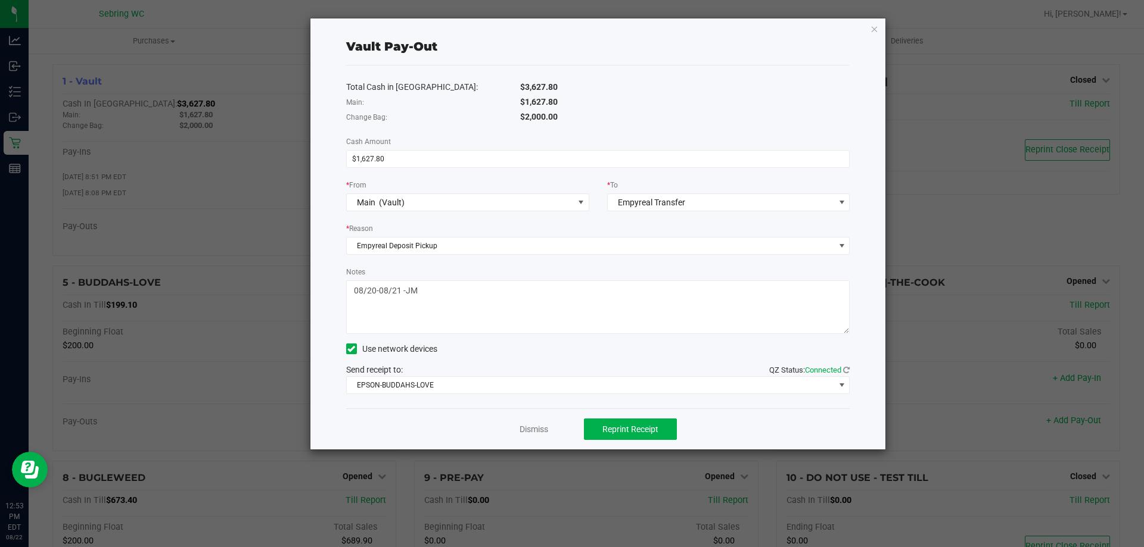
click at [536, 429] on link "Dismiss" at bounding box center [533, 430] width 29 height 13
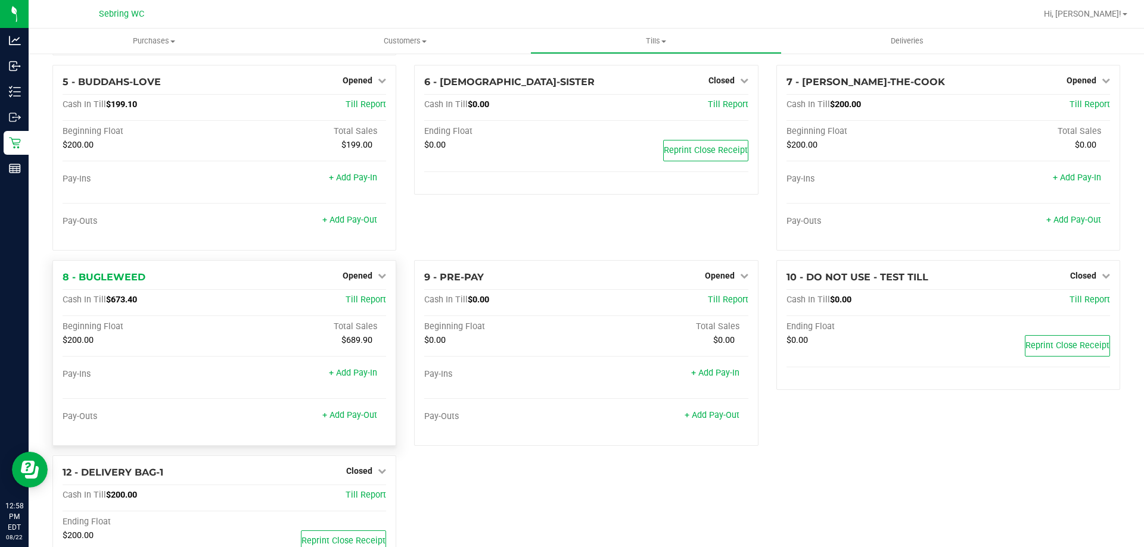
scroll to position [0, 0]
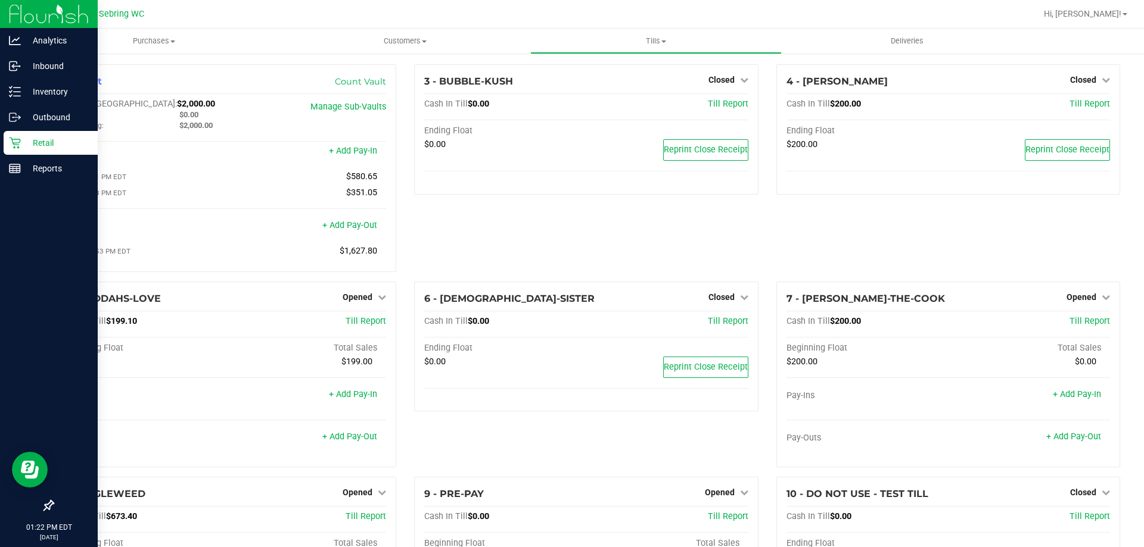
click at [35, 136] on p "Retail" at bounding box center [56, 143] width 71 height 14
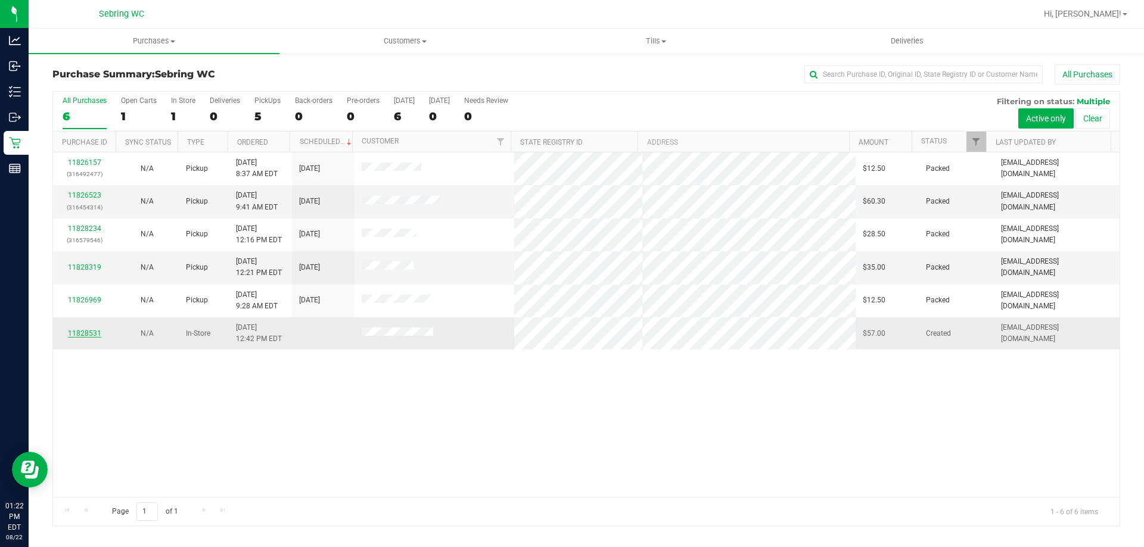
click at [80, 334] on link "11828531" at bounding box center [84, 333] width 33 height 8
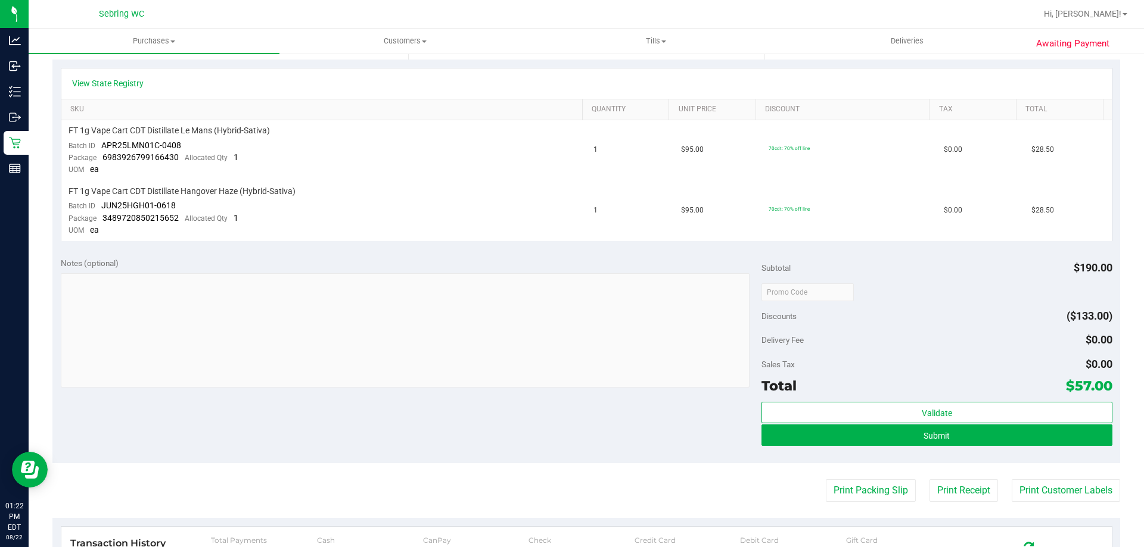
scroll to position [298, 0]
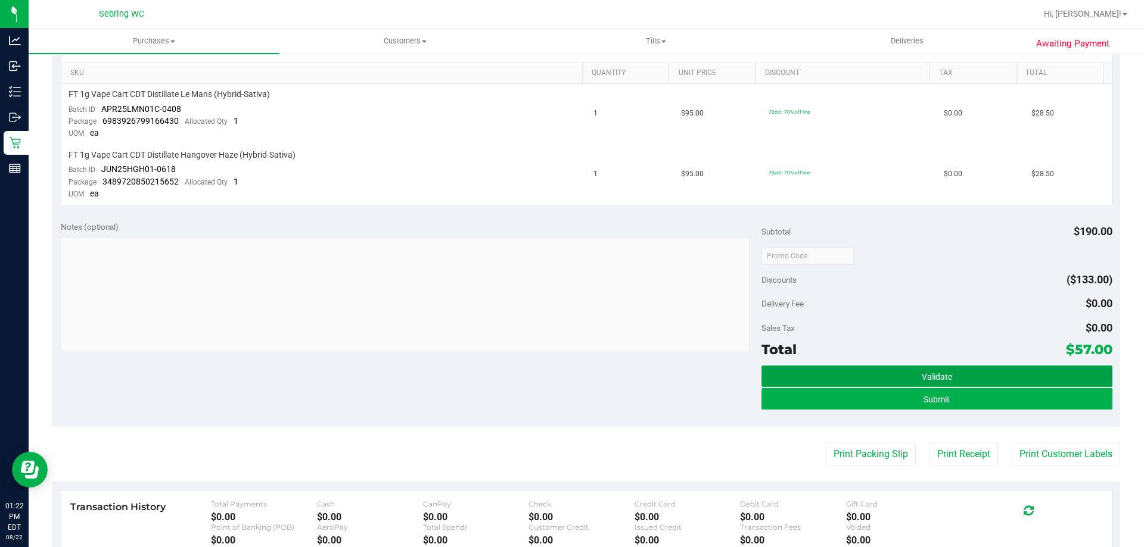
click at [870, 371] on button "Validate" at bounding box center [936, 376] width 350 height 21
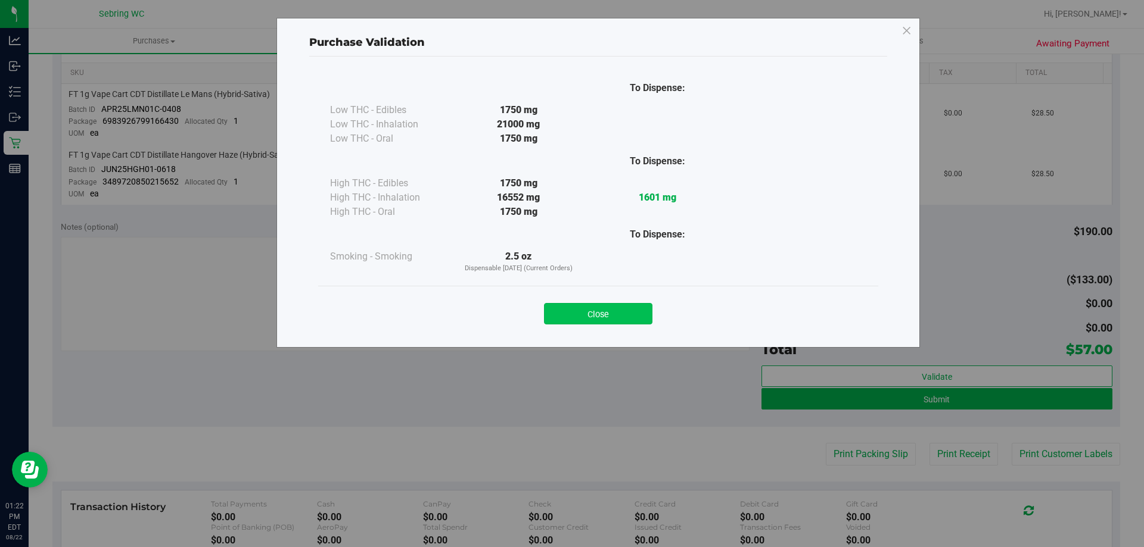
click at [643, 315] on button "Close" at bounding box center [598, 313] width 108 height 21
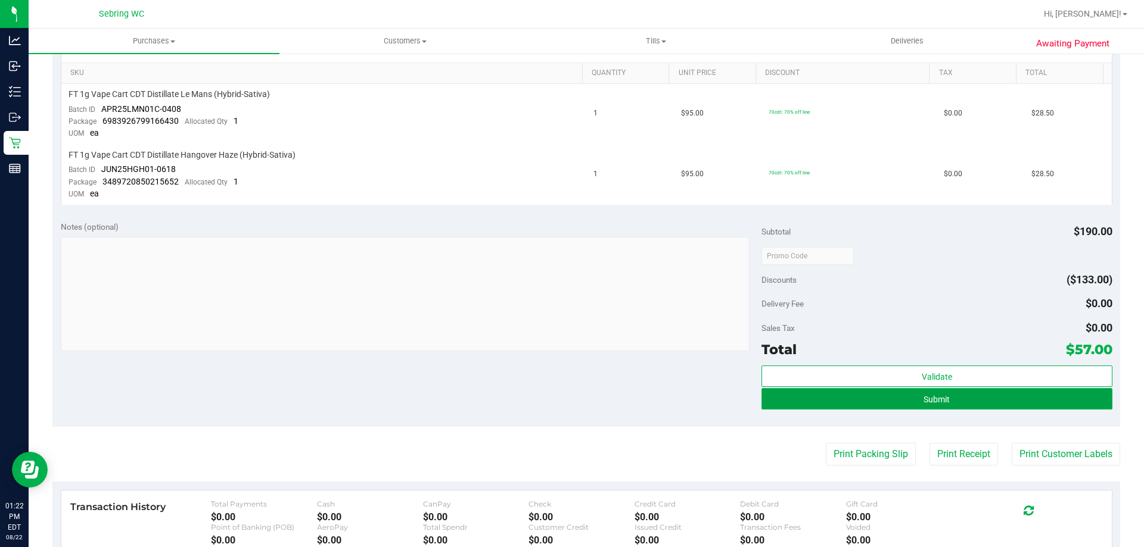
click at [935, 398] on span "Submit" at bounding box center [936, 400] width 26 height 10
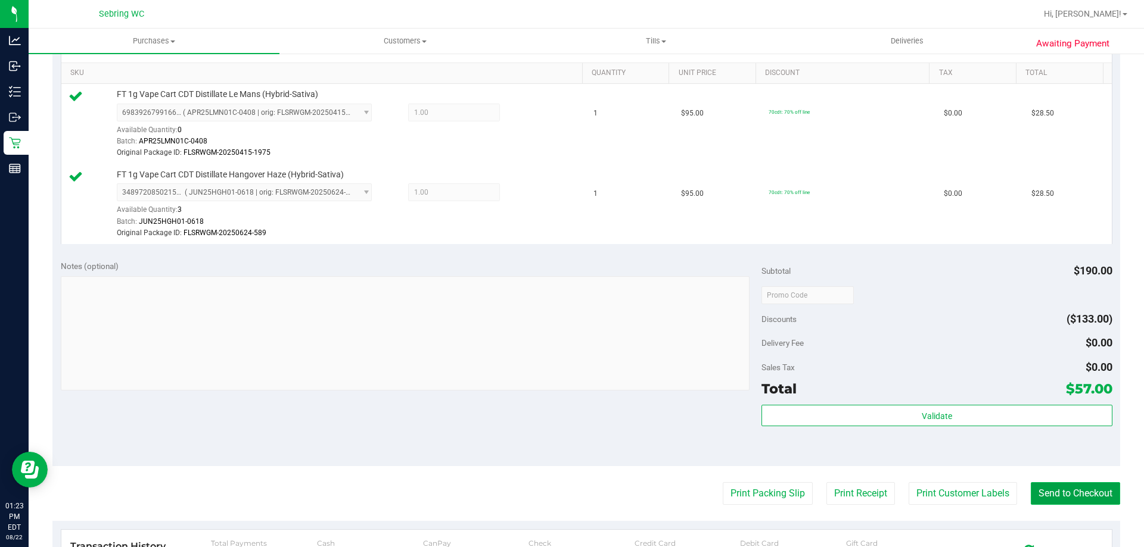
click at [1077, 496] on button "Send to Checkout" at bounding box center [1075, 493] width 89 height 23
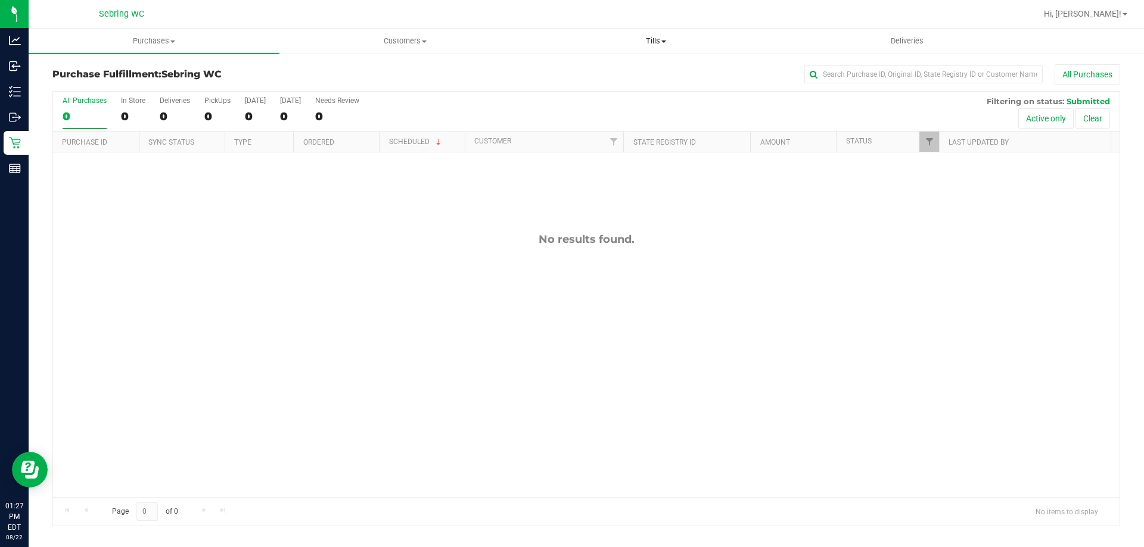
click at [645, 46] on span "Tills" at bounding box center [656, 41] width 250 height 11
click at [603, 67] on span "Manage tills" at bounding box center [570, 72] width 80 height 10
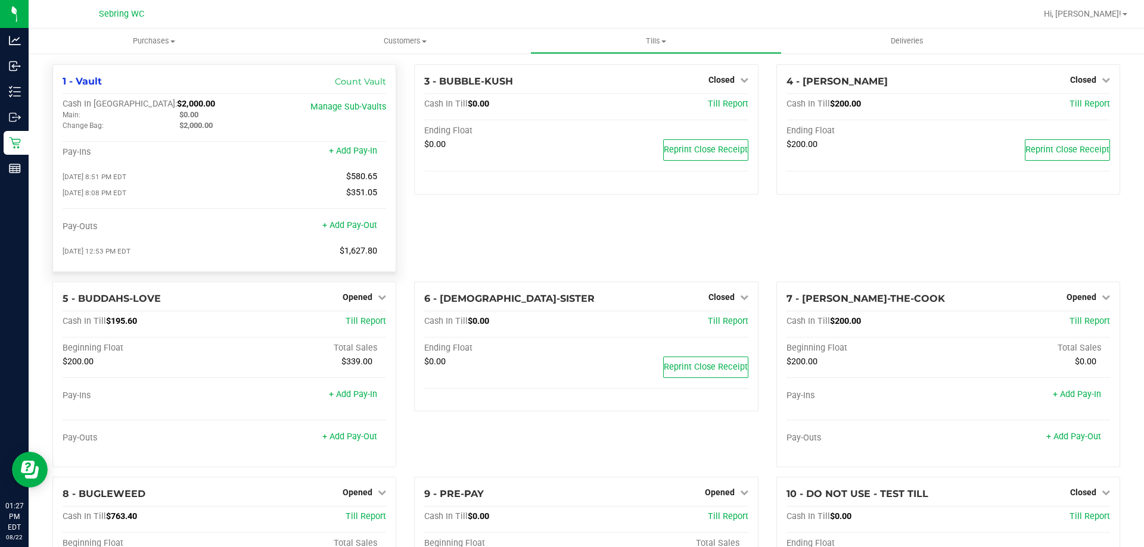
click at [203, 113] on div "$0.00" at bounding box center [228, 115] width 117 height 11
click at [191, 114] on span "$0.00" at bounding box center [188, 114] width 19 height 9
click at [240, 124] on div "$2,000.00" at bounding box center [228, 125] width 117 height 11
click at [199, 124] on span "$2,000.00" at bounding box center [195, 125] width 33 height 9
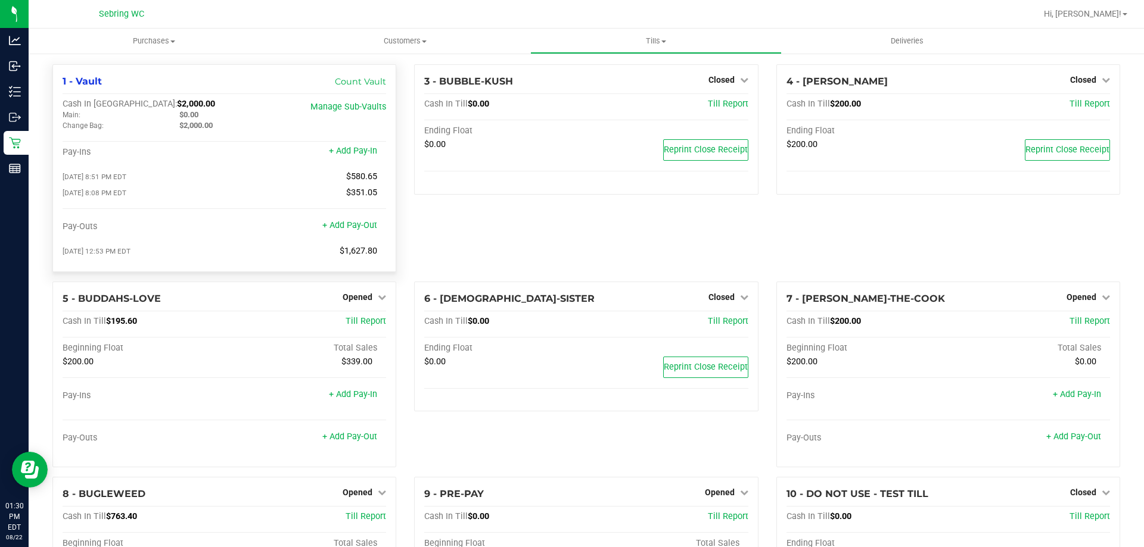
click at [199, 124] on span "$2,000.00" at bounding box center [195, 125] width 33 height 9
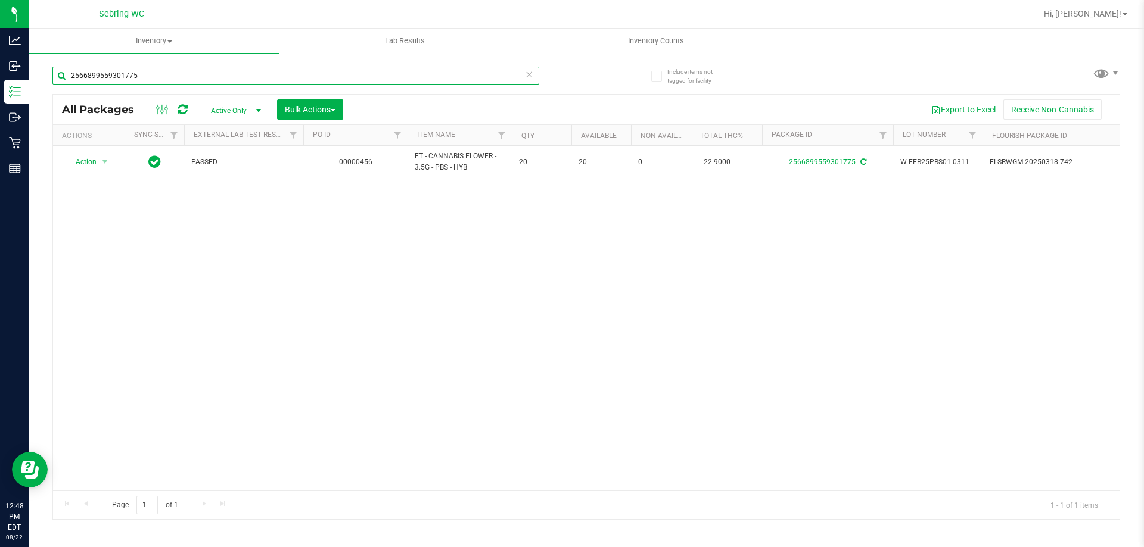
click at [226, 82] on input "2566899559301775" at bounding box center [295, 76] width 487 height 18
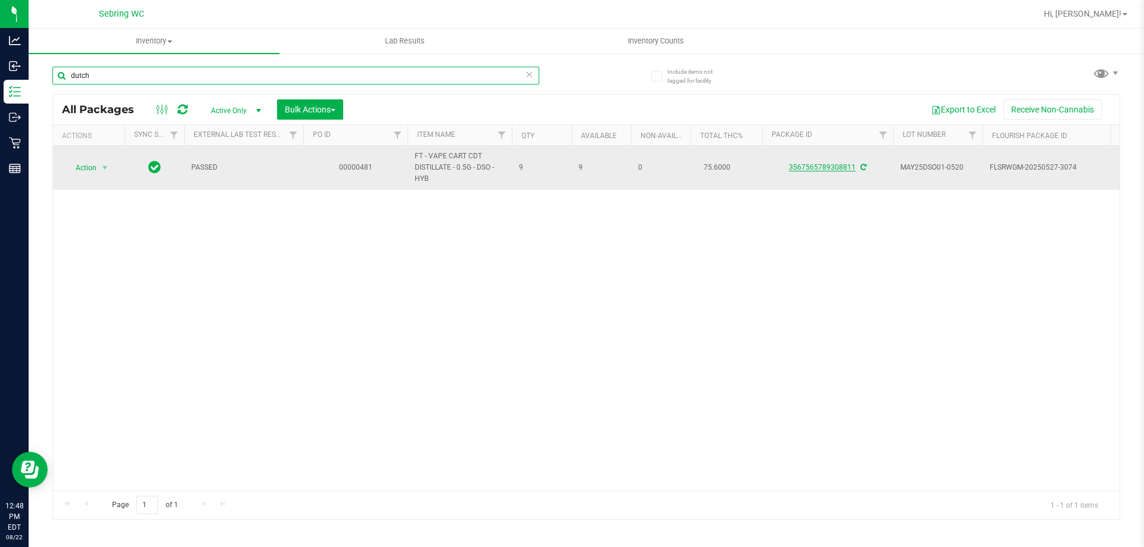
type input "dutch"
click at [806, 169] on link "3567565789308811" at bounding box center [822, 167] width 67 height 8
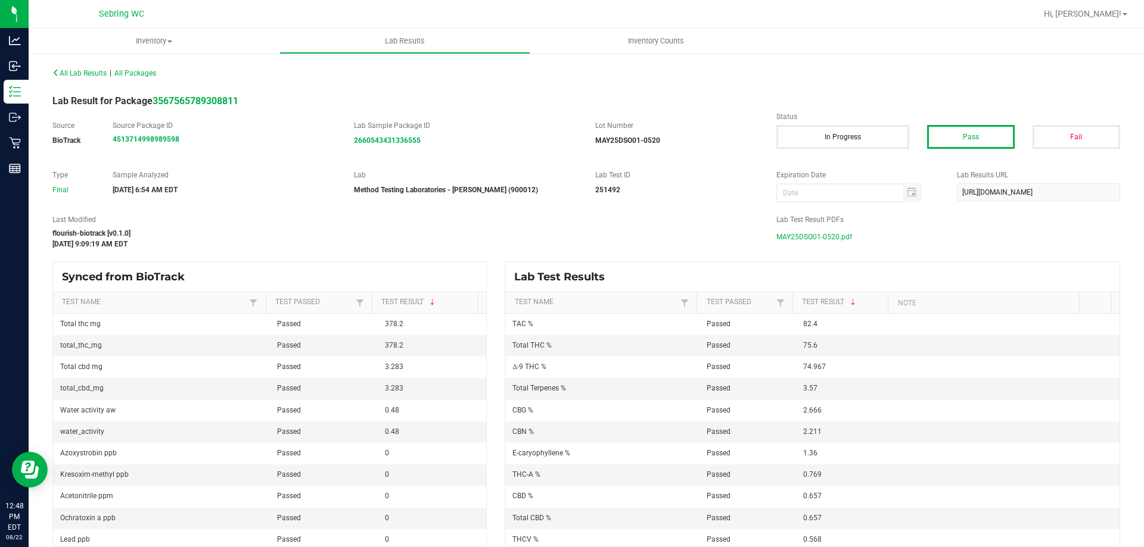
click at [791, 239] on span "MAY25DSO01-0520.pdf" at bounding box center [814, 237] width 76 height 18
